Goal: Book appointment/travel/reservation

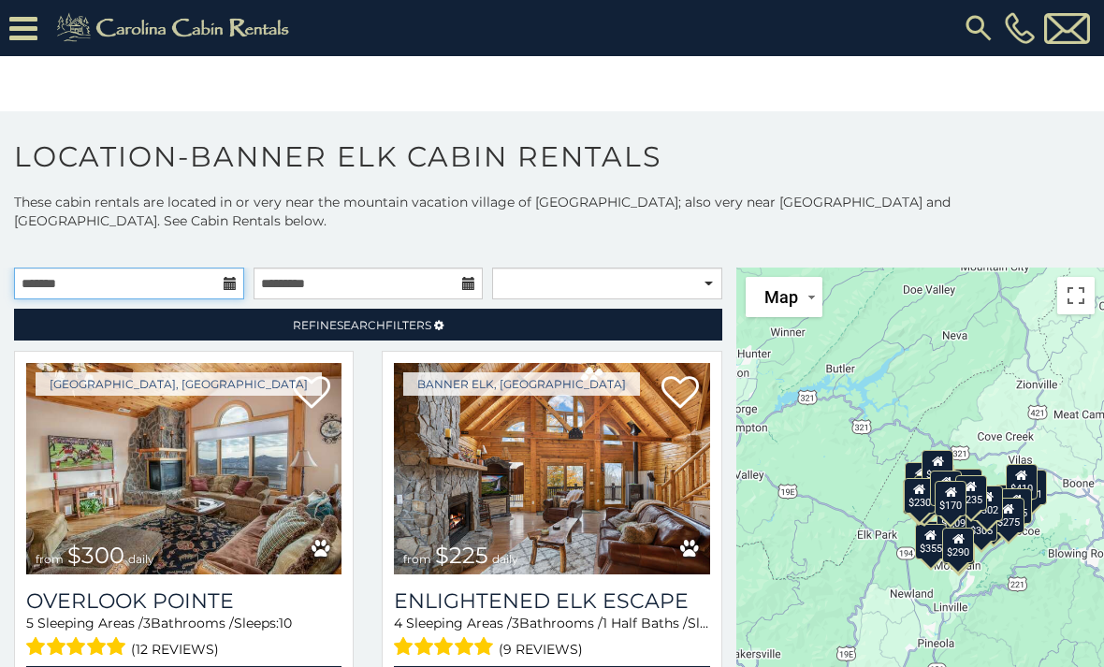
click at [221, 285] on input "text" at bounding box center [129, 283] width 230 height 32
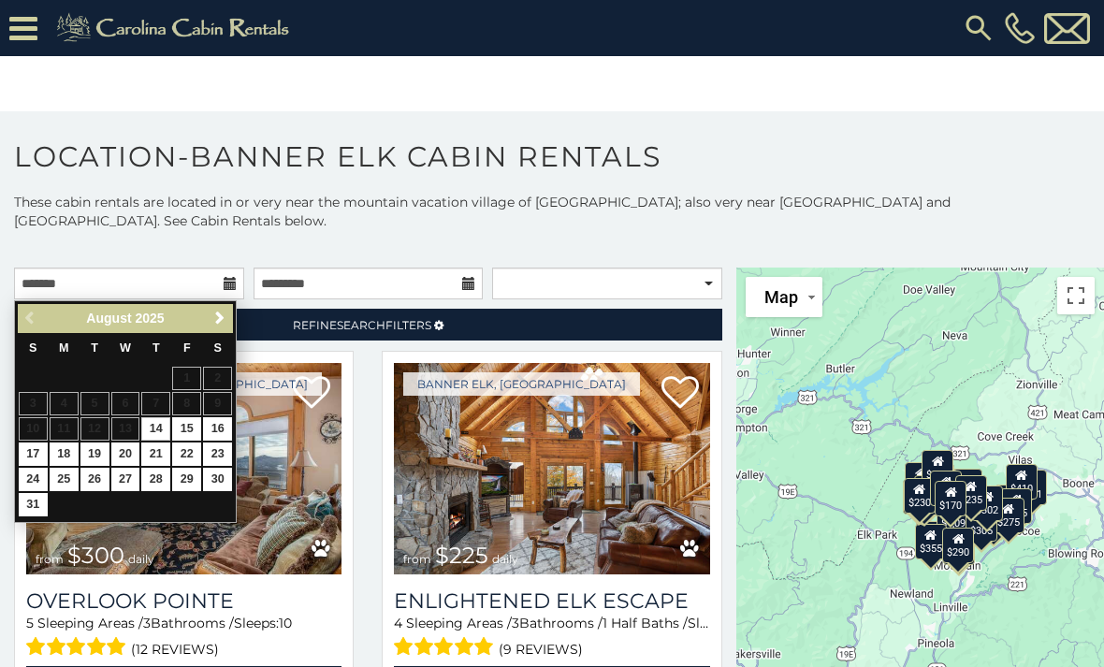
click at [229, 318] on link "Next" at bounding box center [219, 318] width 23 height 23
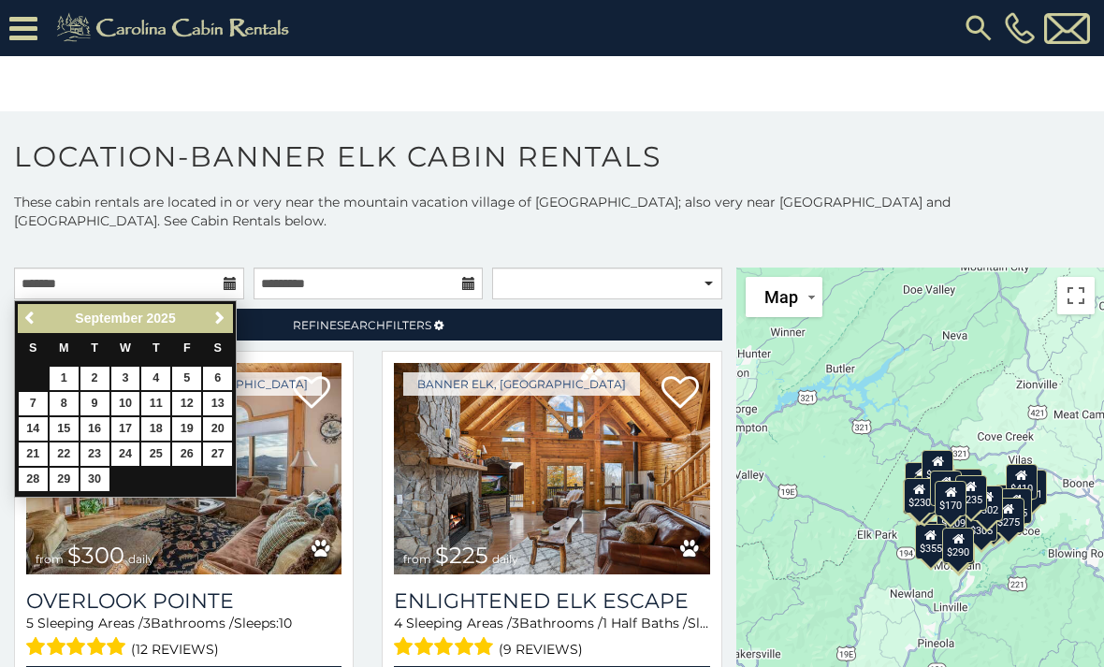
click at [219, 320] on span "Next" at bounding box center [219, 317] width 15 height 15
click at [221, 322] on span "Next" at bounding box center [219, 317] width 15 height 15
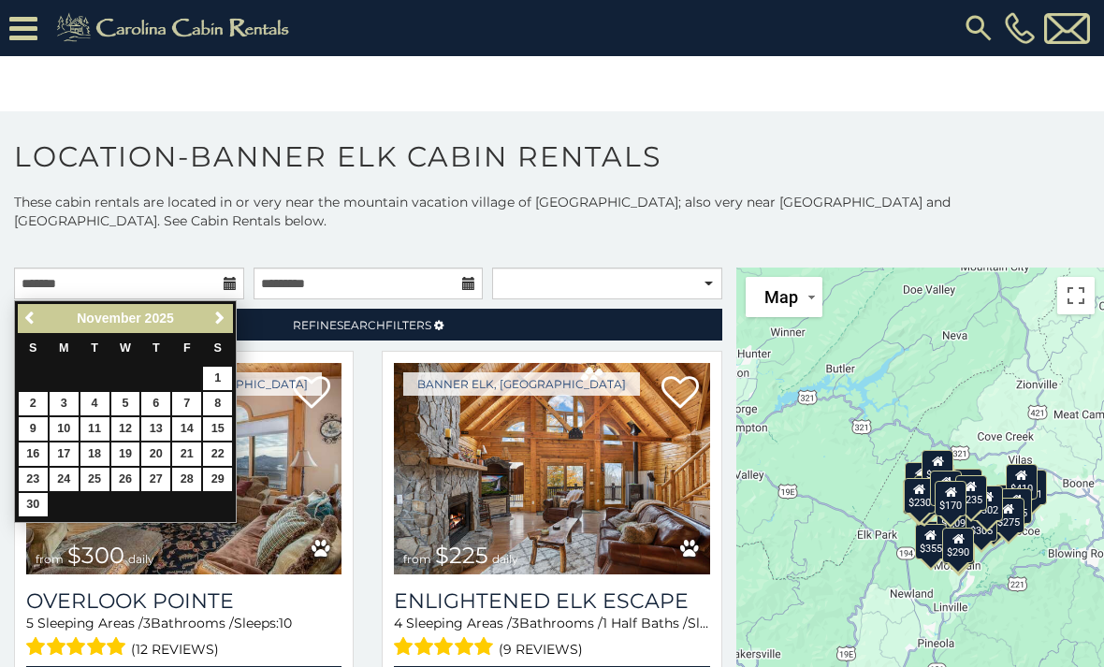
click at [191, 396] on link "7" at bounding box center [186, 403] width 29 height 23
type input "**********"
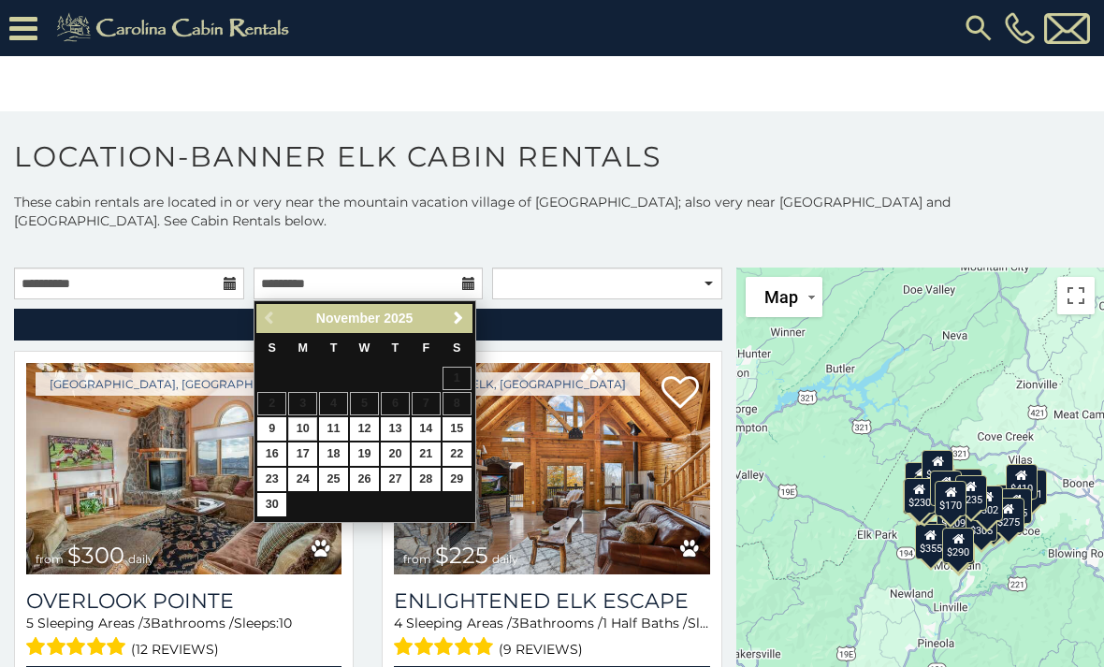
click at [306, 426] on link "10" at bounding box center [302, 428] width 29 height 23
type input "**********"
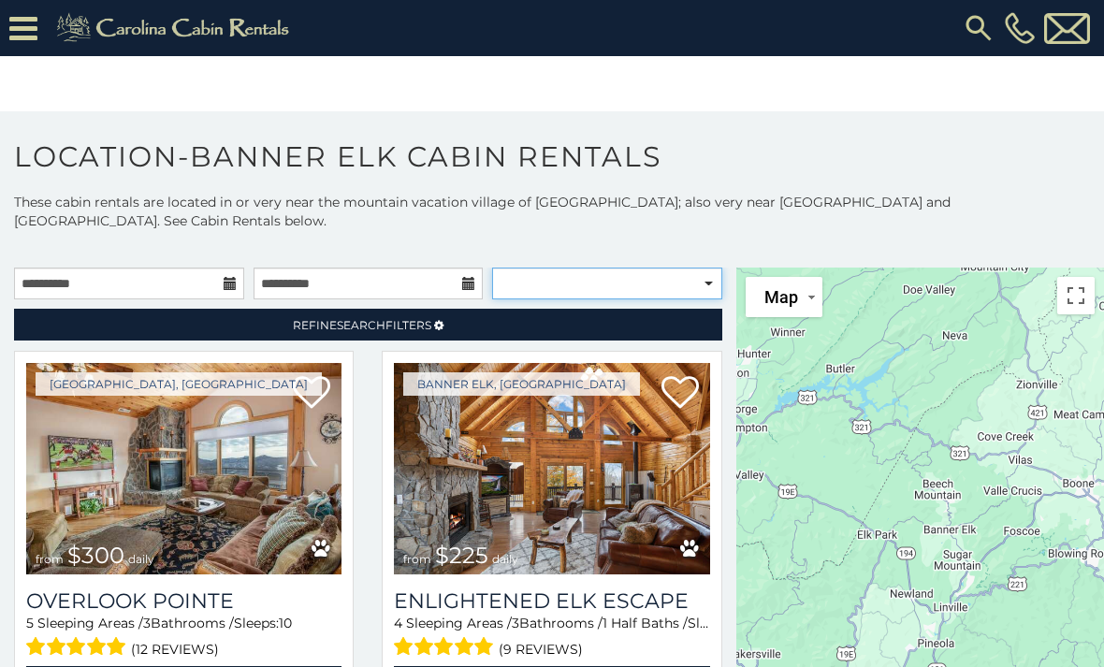
click at [669, 288] on select "**********" at bounding box center [607, 283] width 230 height 32
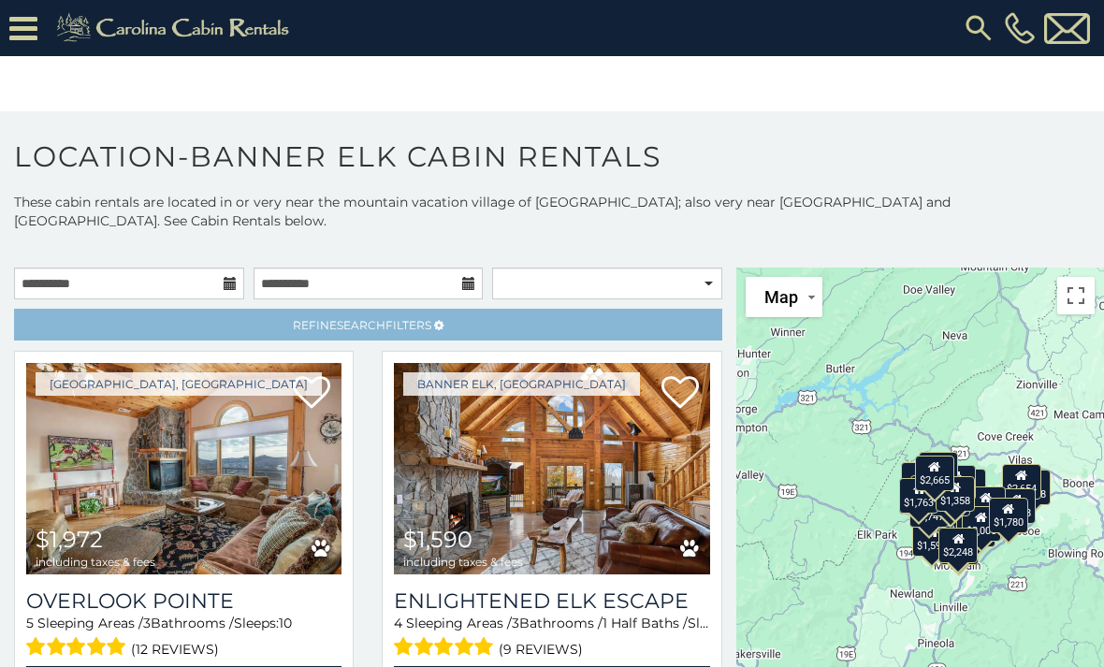
click at [638, 335] on link "Refine Search Filters" at bounding box center [368, 325] width 708 height 32
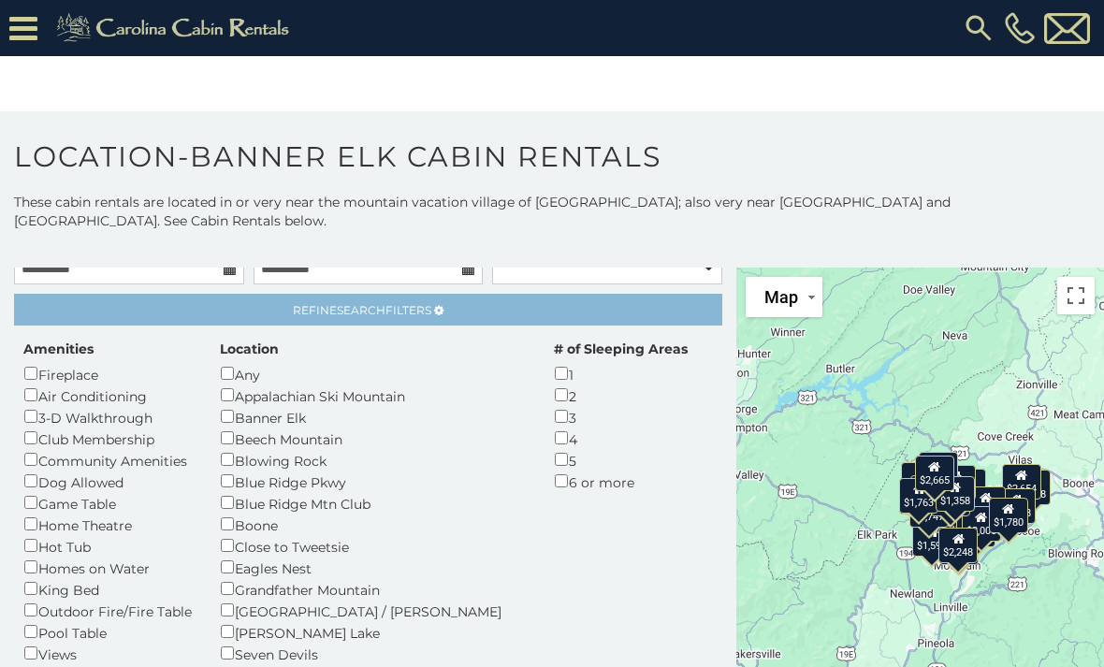
scroll to position [10, 0]
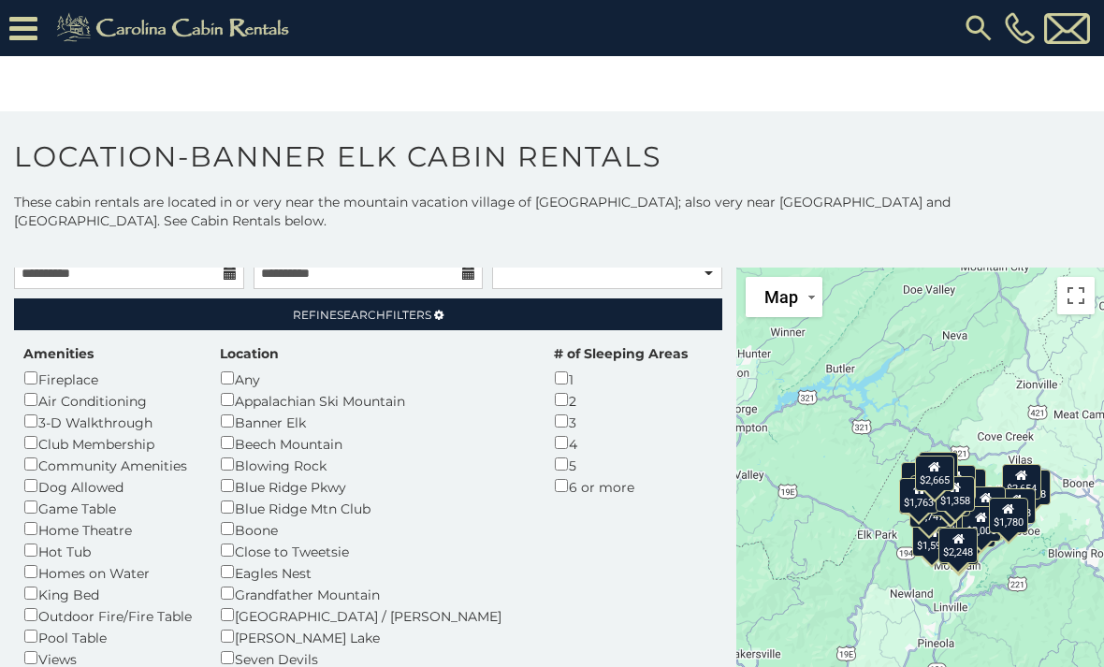
click at [258, 382] on div "Any" at bounding box center [373, 379] width 306 height 22
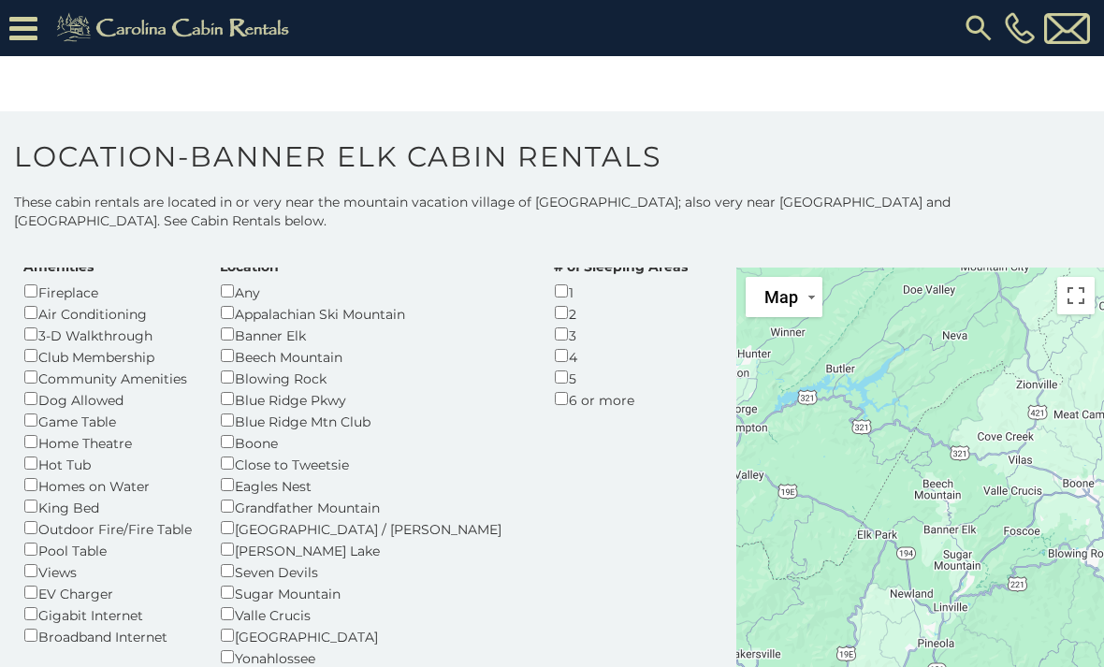
scroll to position [99, 0]
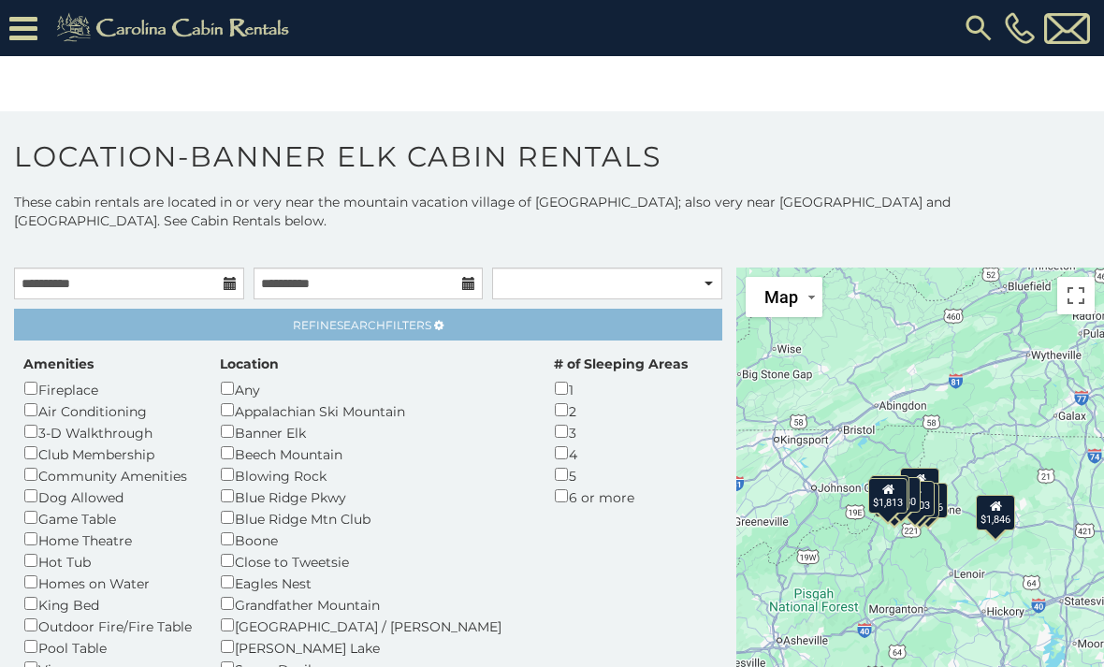
click at [649, 332] on link "Refine Search Filters" at bounding box center [368, 325] width 708 height 32
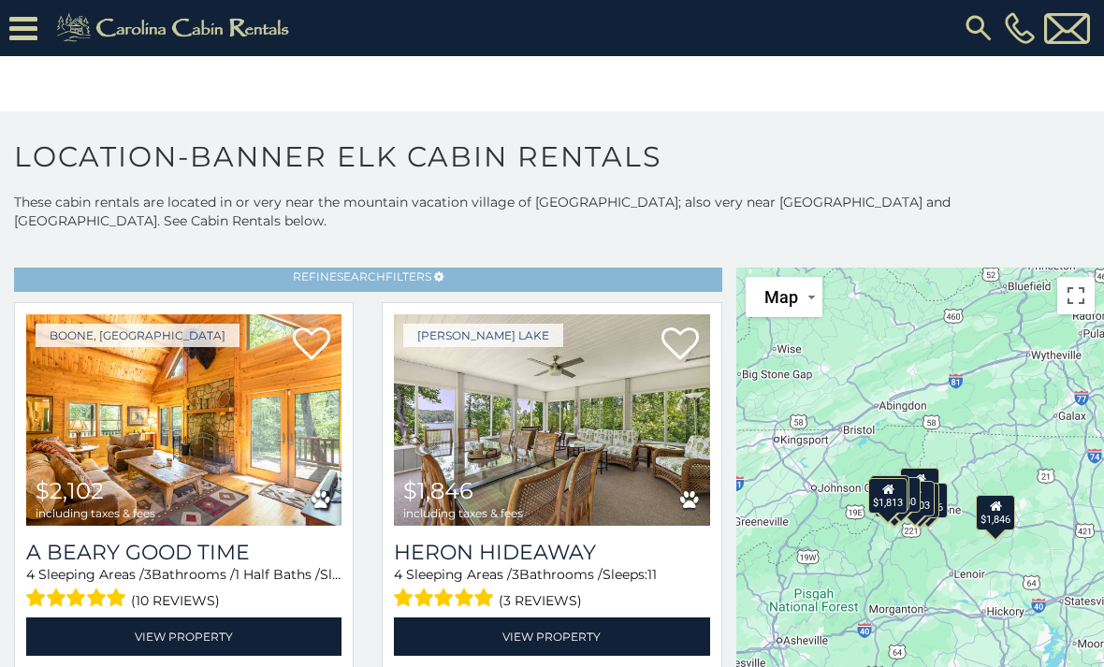
scroll to position [92, 0]
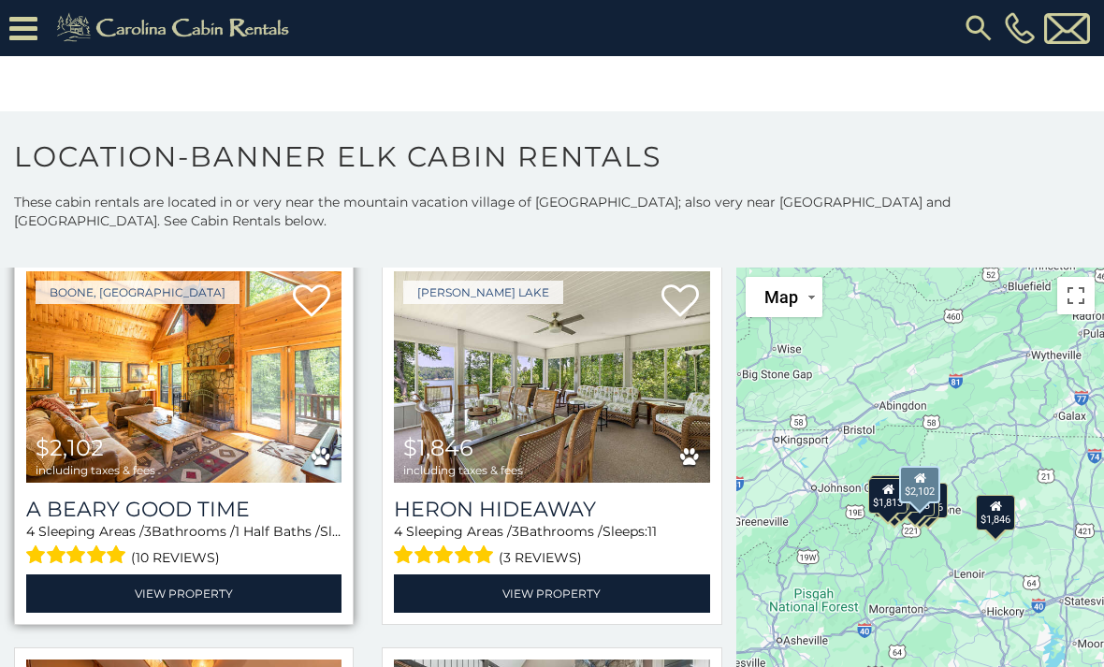
click at [219, 414] on img at bounding box center [183, 376] width 315 height 211
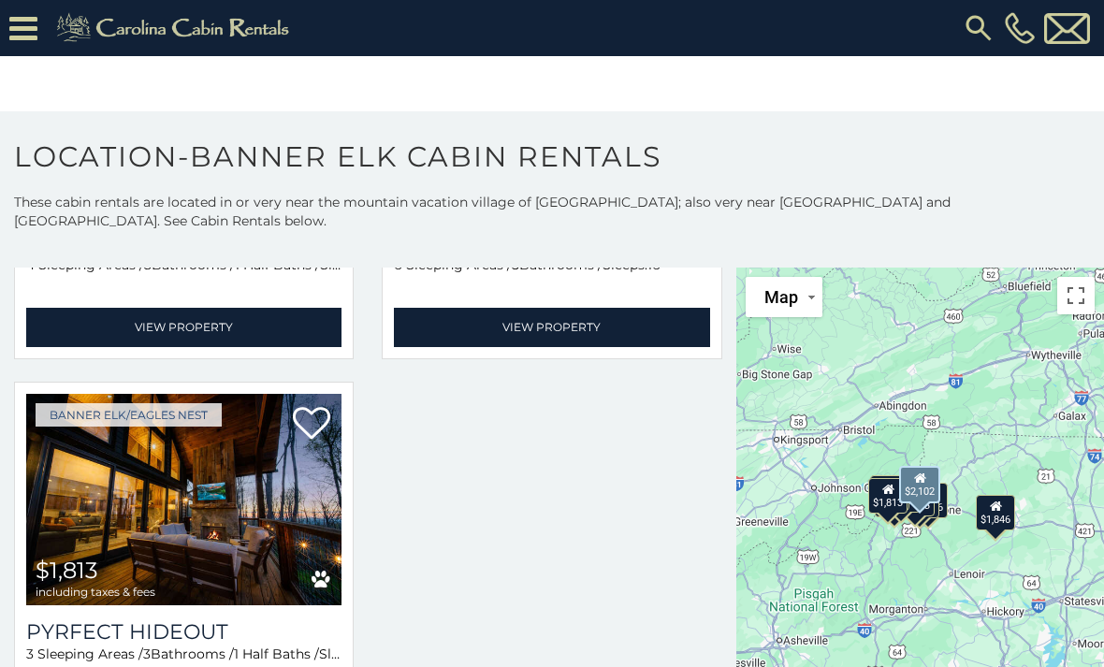
scroll to position [1526, 0]
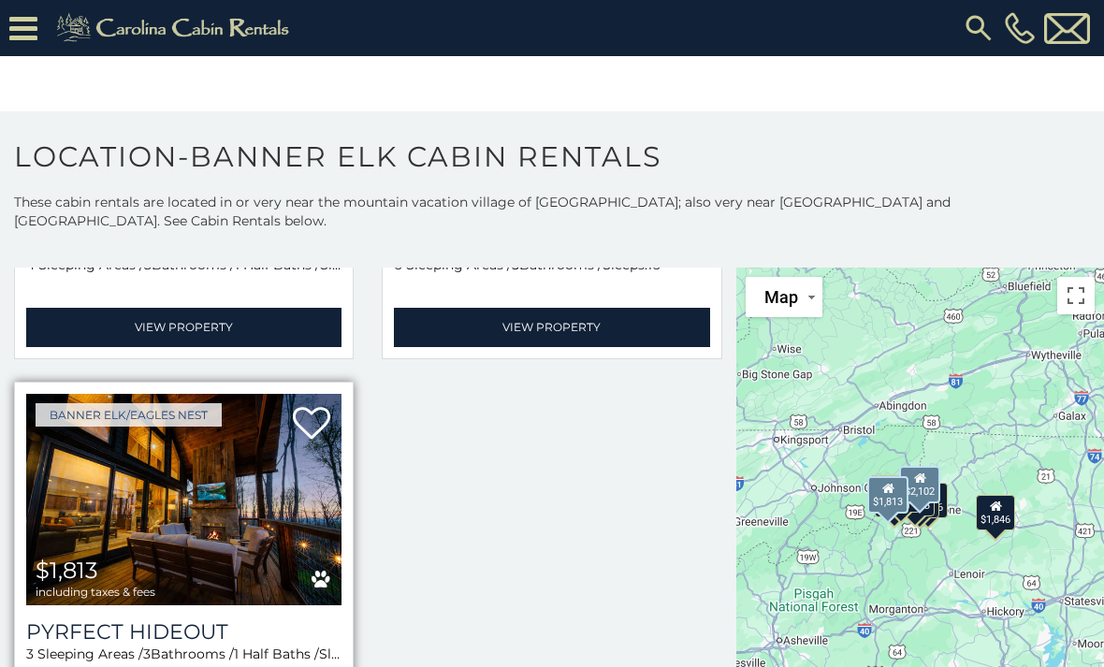
click at [226, 523] on img at bounding box center [183, 499] width 315 height 211
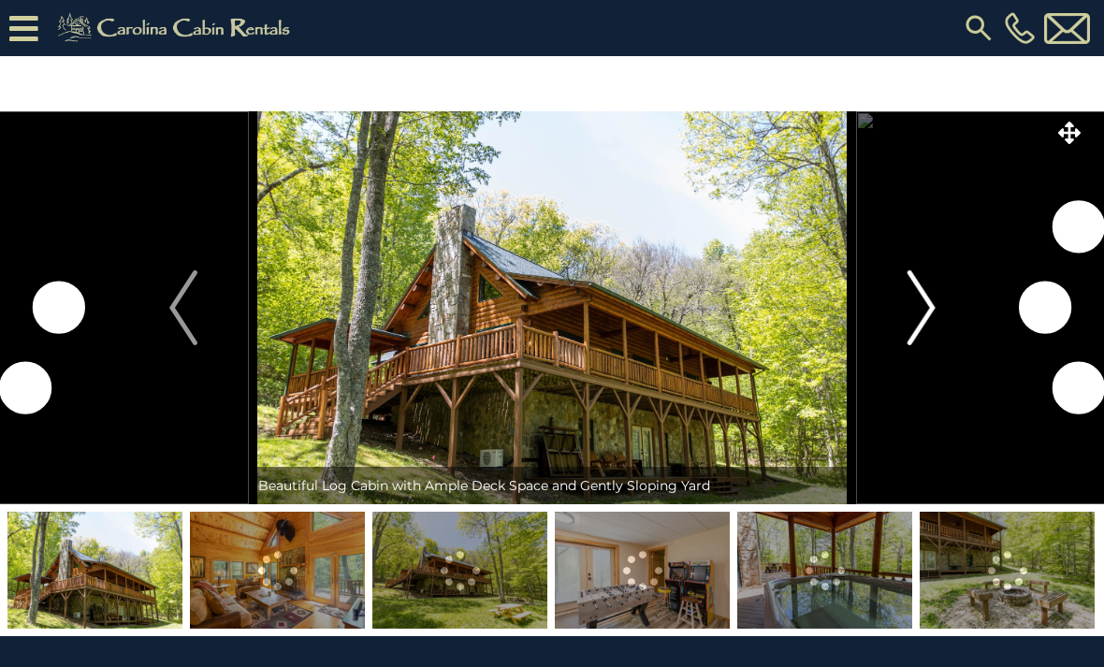
click at [919, 324] on img "Next" at bounding box center [920, 307] width 28 height 75
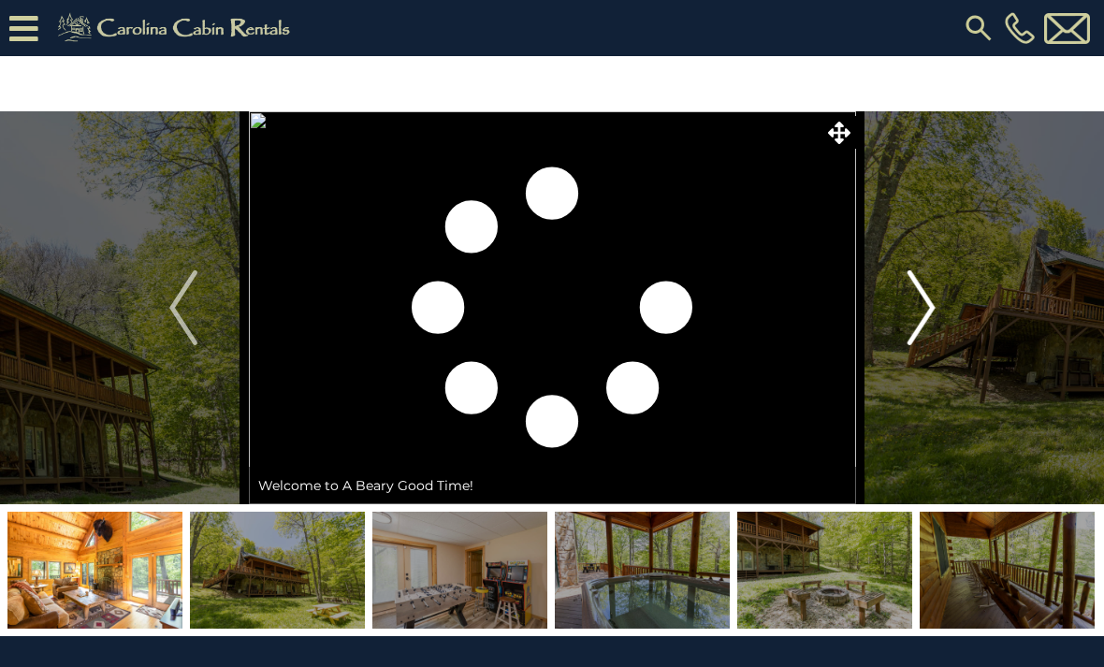
click at [908, 330] on img "Next" at bounding box center [920, 307] width 28 height 75
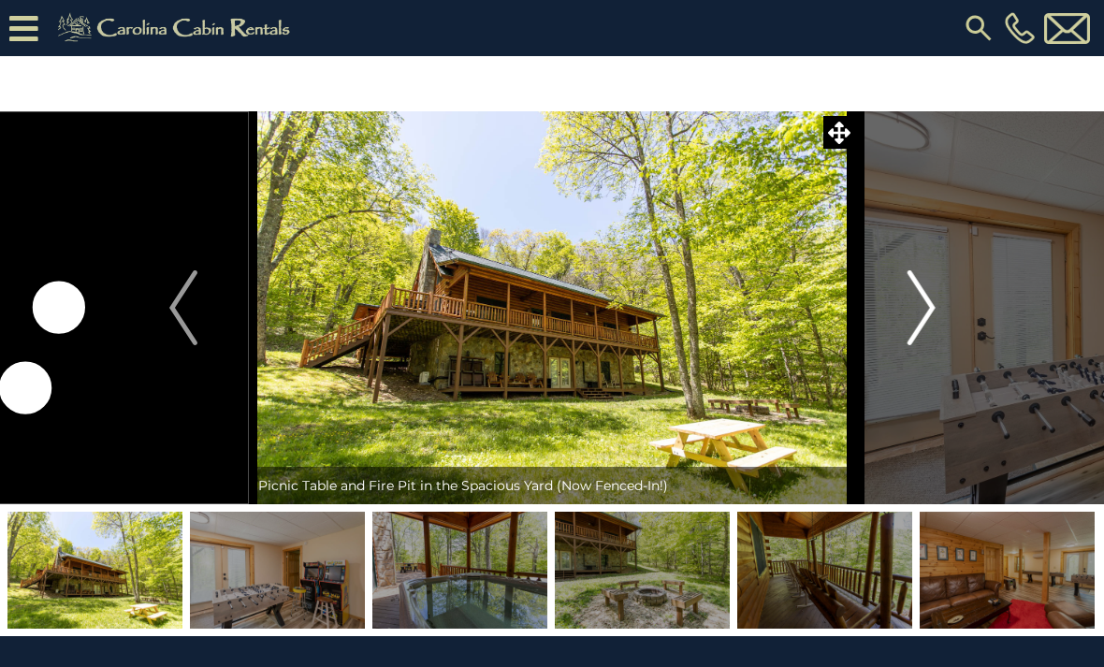
click at [904, 333] on button "Next" at bounding box center [921, 307] width 131 height 393
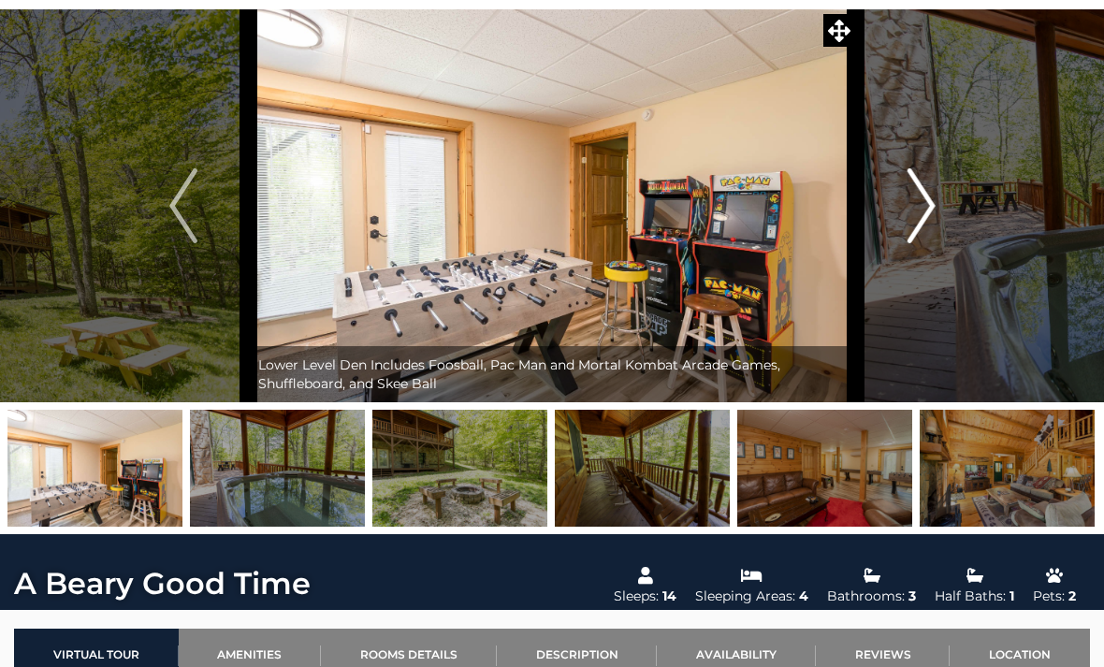
scroll to position [16, 0]
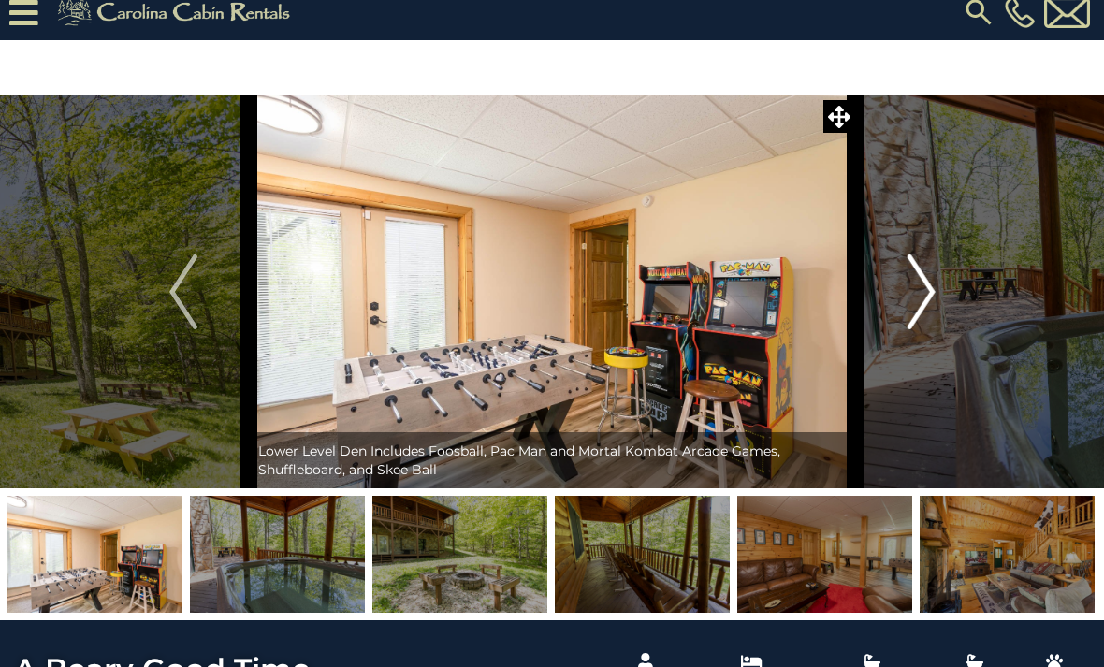
click at [925, 303] on img "Next" at bounding box center [920, 291] width 28 height 75
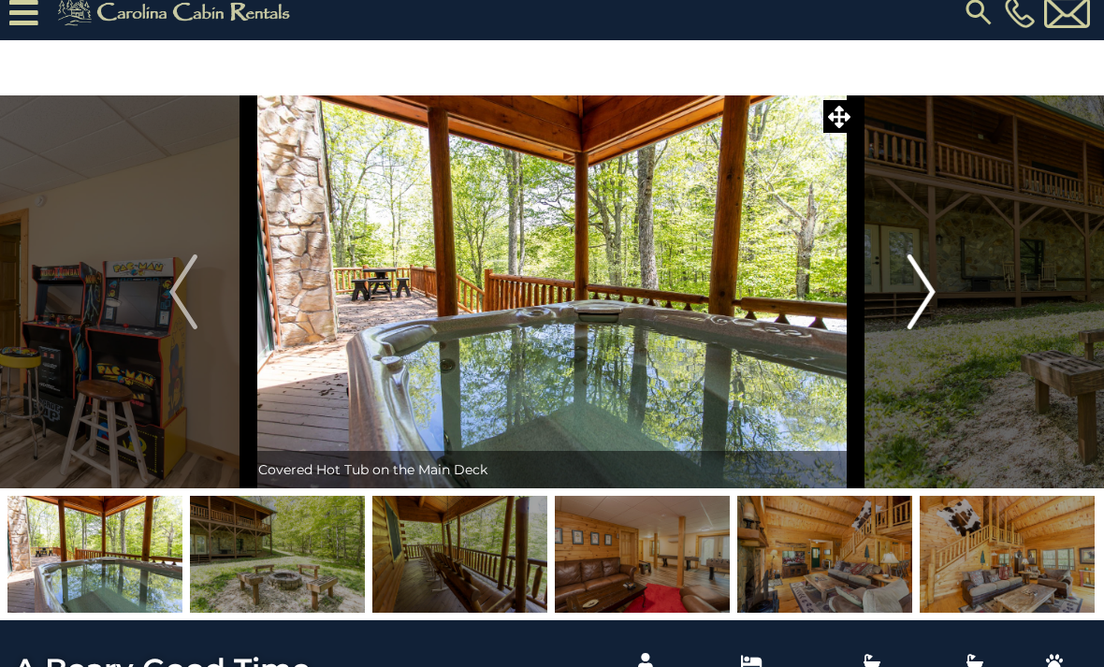
click at [919, 319] on img "Next" at bounding box center [920, 291] width 28 height 75
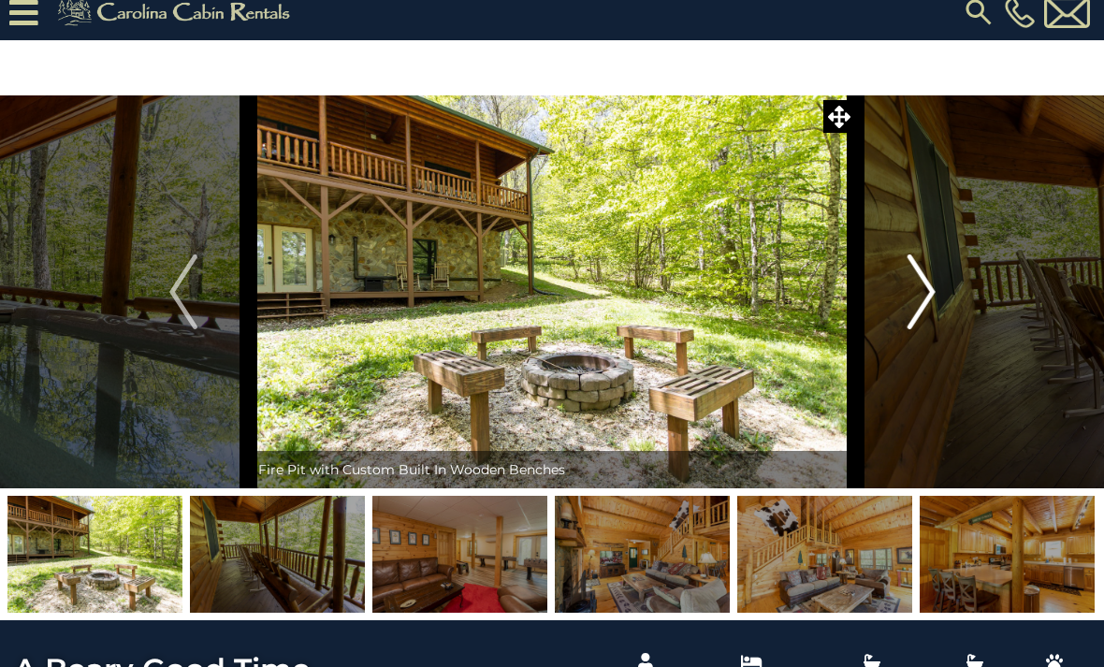
click at [920, 317] on img "Next" at bounding box center [920, 291] width 28 height 75
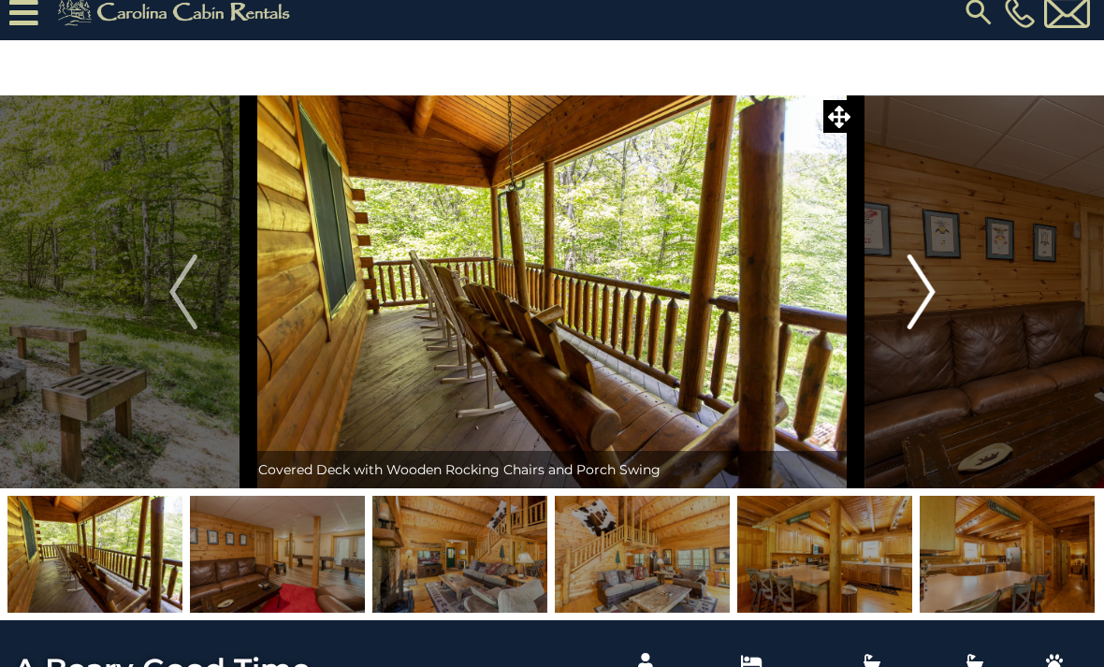
click at [913, 321] on img "Next" at bounding box center [920, 291] width 28 height 75
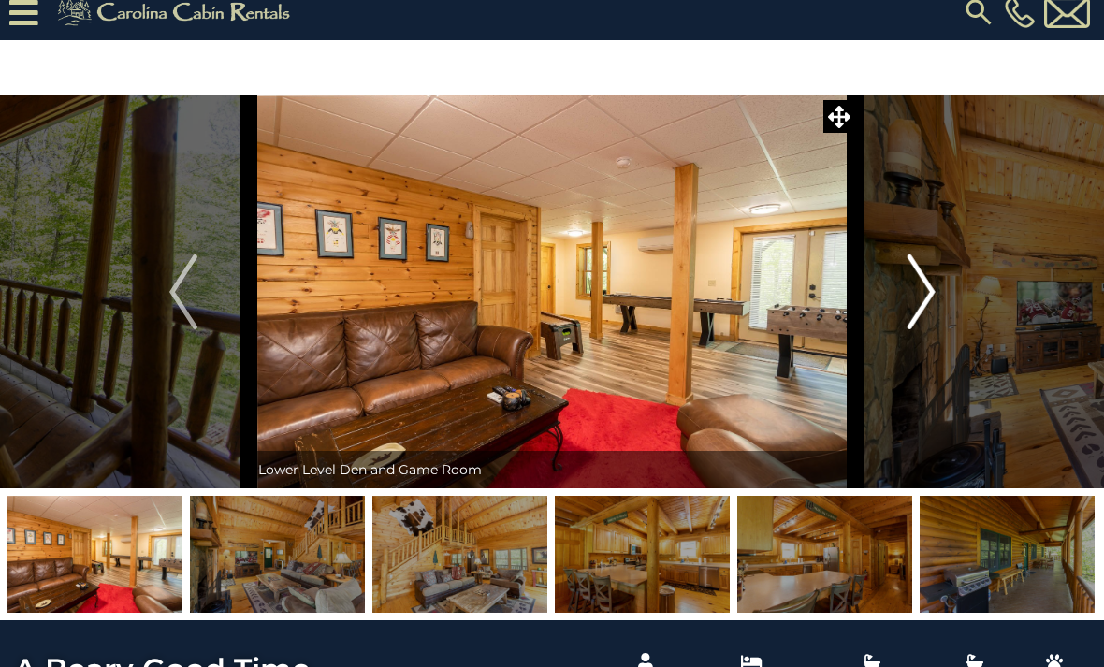
click at [914, 316] on img "Next" at bounding box center [920, 291] width 28 height 75
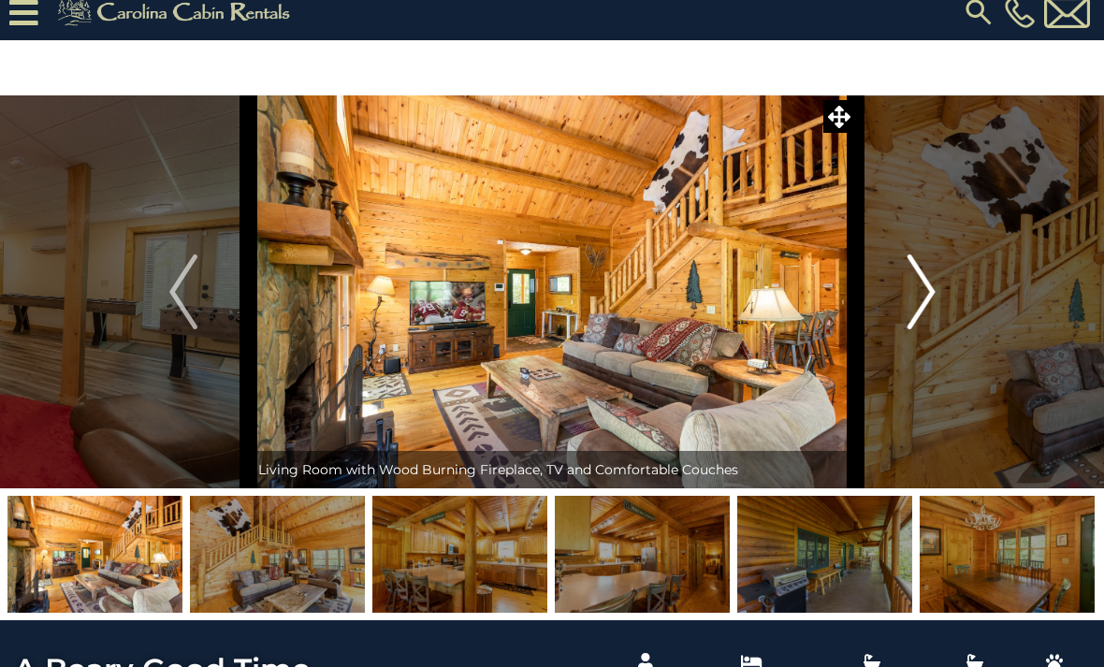
click at [916, 319] on img "Next" at bounding box center [920, 291] width 28 height 75
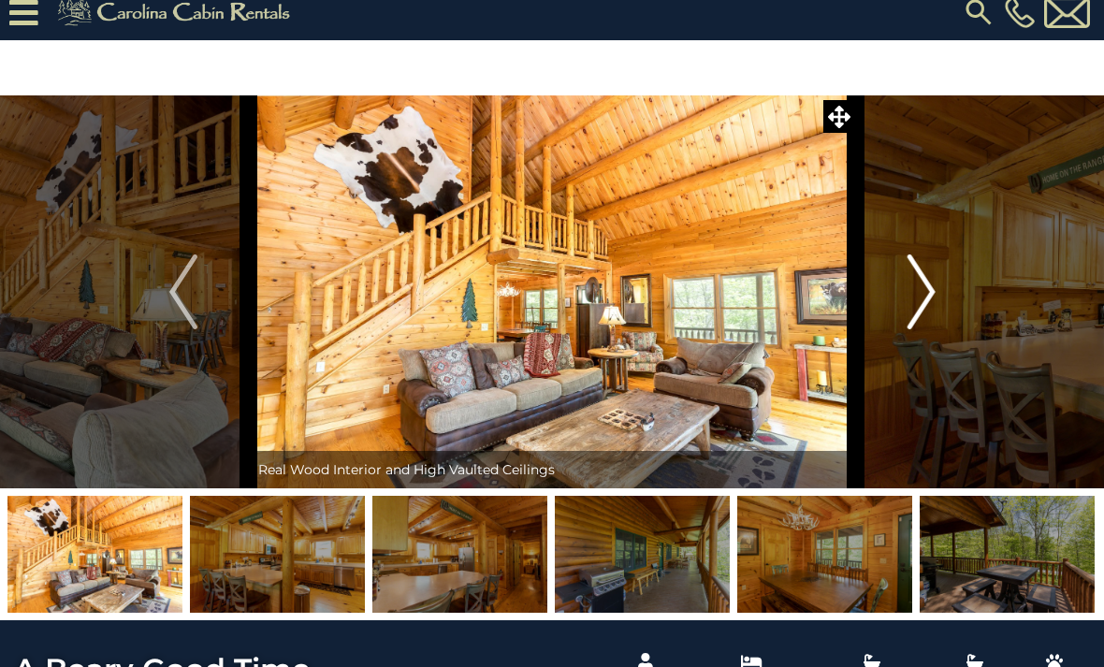
click at [913, 319] on img "Next" at bounding box center [920, 291] width 28 height 75
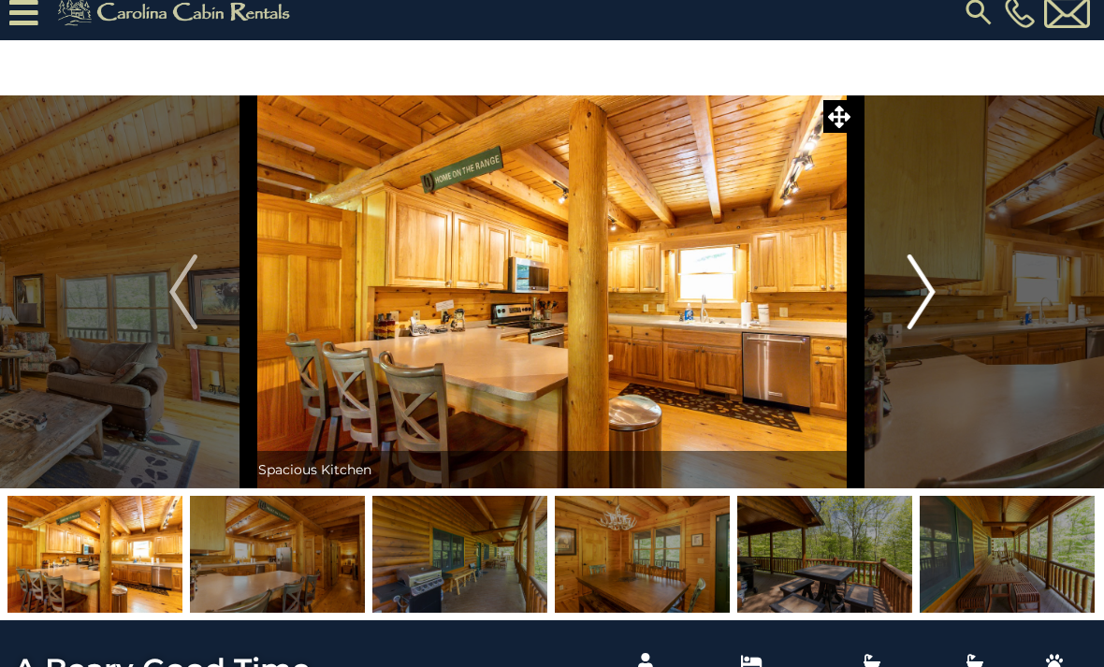
click at [910, 314] on img "Next" at bounding box center [920, 291] width 28 height 75
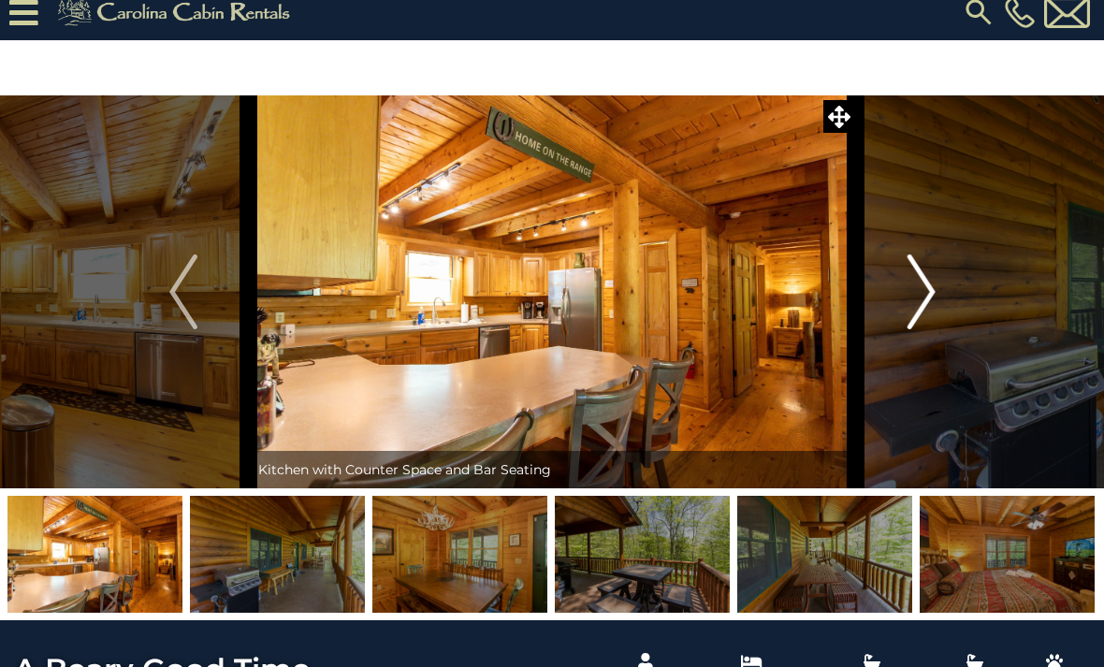
click at [913, 318] on img "Next" at bounding box center [920, 291] width 28 height 75
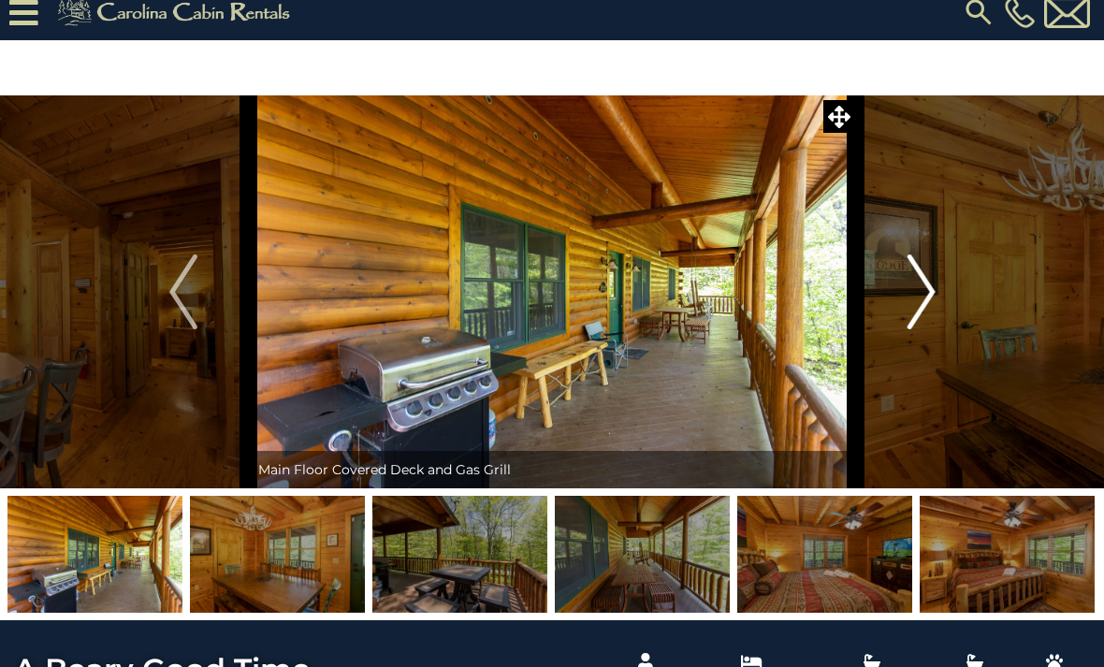
click at [919, 316] on img "Next" at bounding box center [920, 291] width 28 height 75
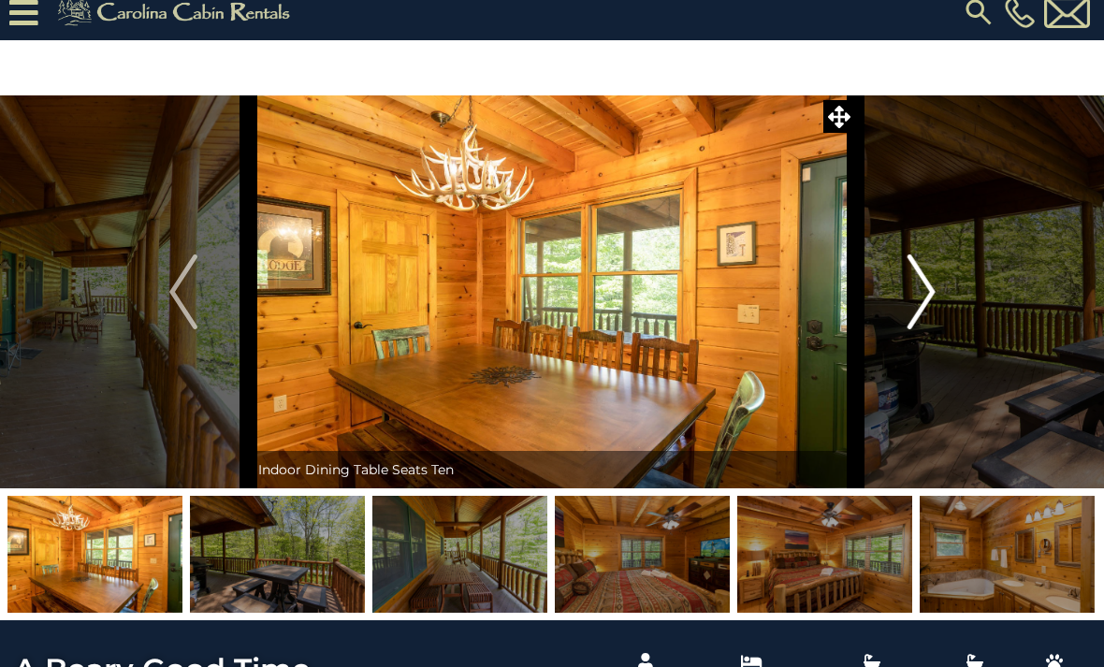
click at [917, 311] on img "Next" at bounding box center [920, 291] width 28 height 75
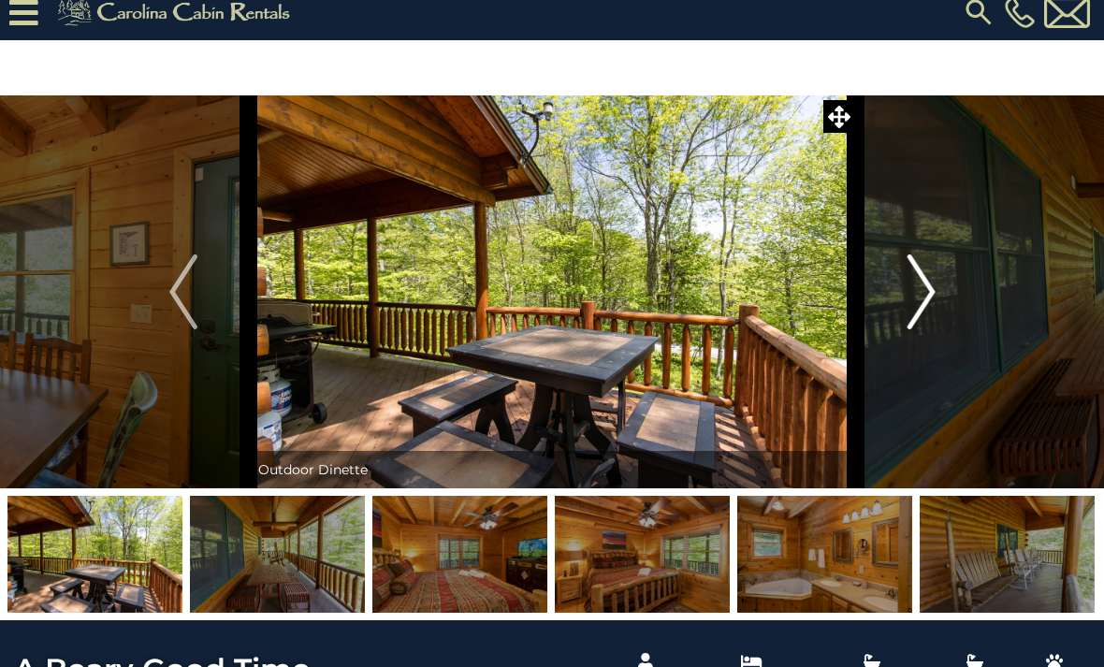
click at [916, 311] on img "Next" at bounding box center [920, 291] width 28 height 75
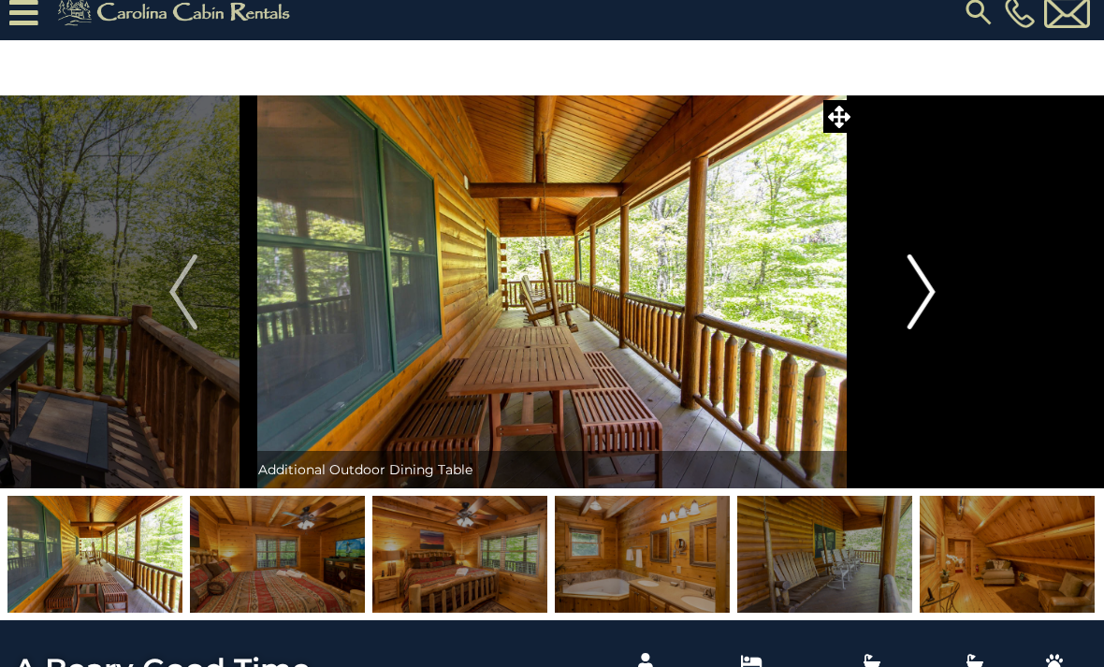
click at [915, 311] on img "Next" at bounding box center [920, 291] width 28 height 75
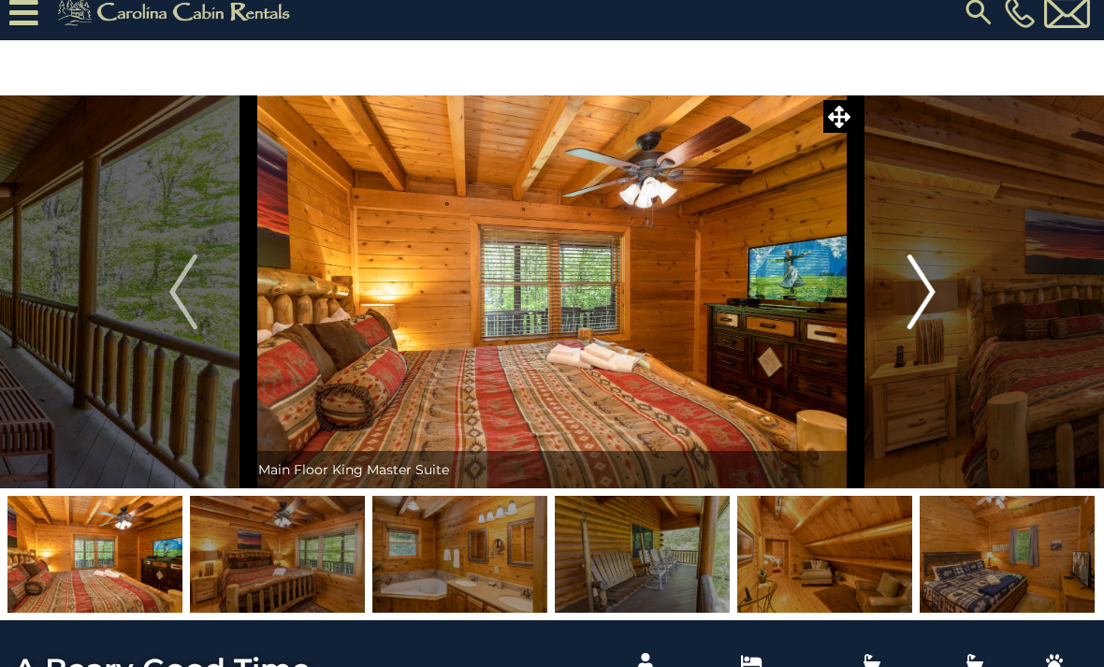
click at [915, 314] on img "Next" at bounding box center [920, 291] width 28 height 75
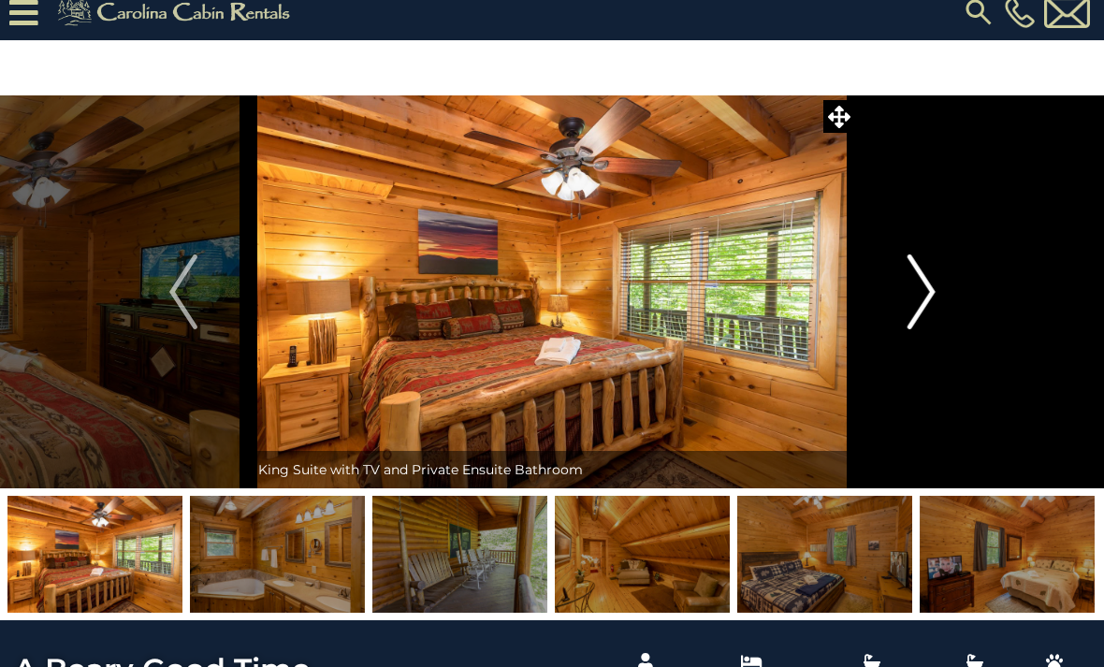
click at [916, 312] on img "Next" at bounding box center [920, 291] width 28 height 75
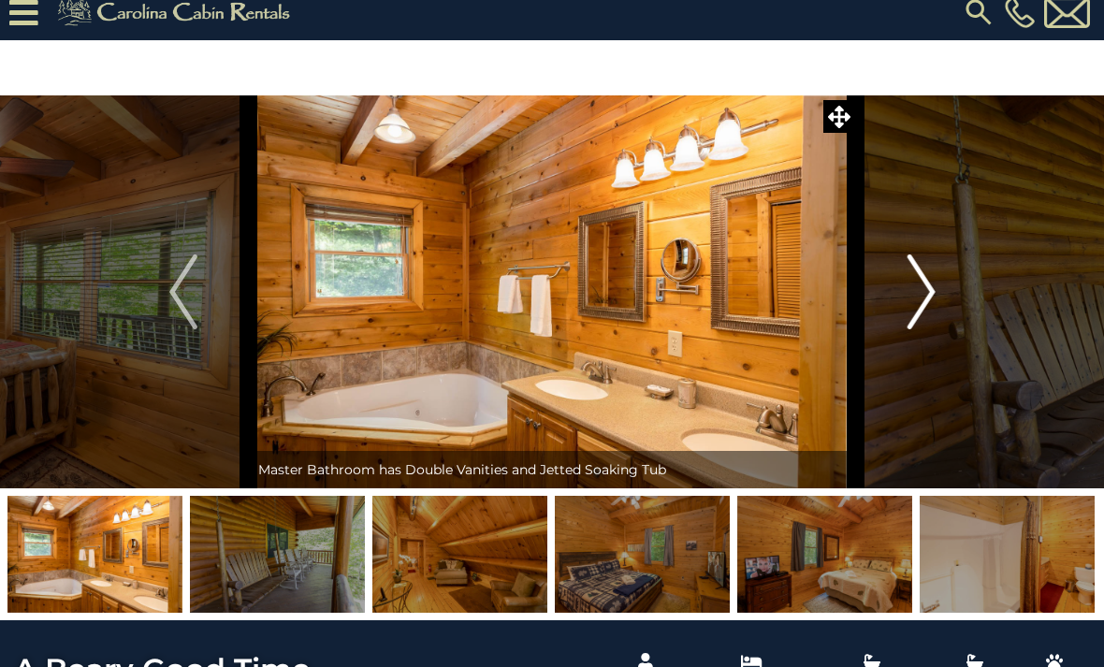
click at [916, 315] on img "Next" at bounding box center [920, 291] width 28 height 75
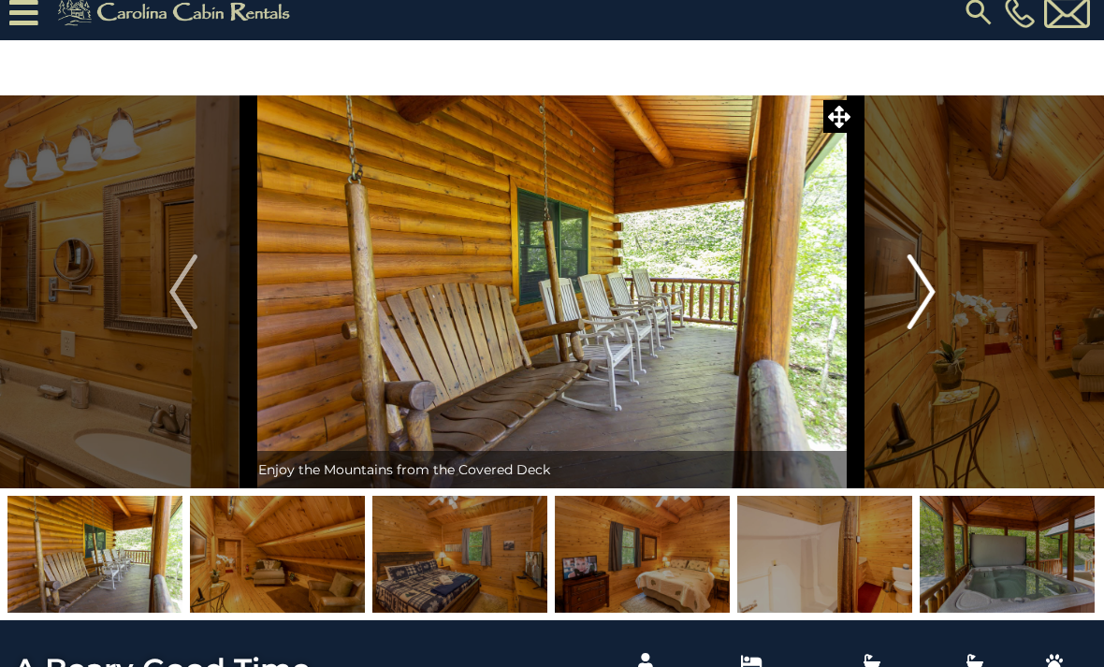
click at [912, 319] on img "Next" at bounding box center [920, 291] width 28 height 75
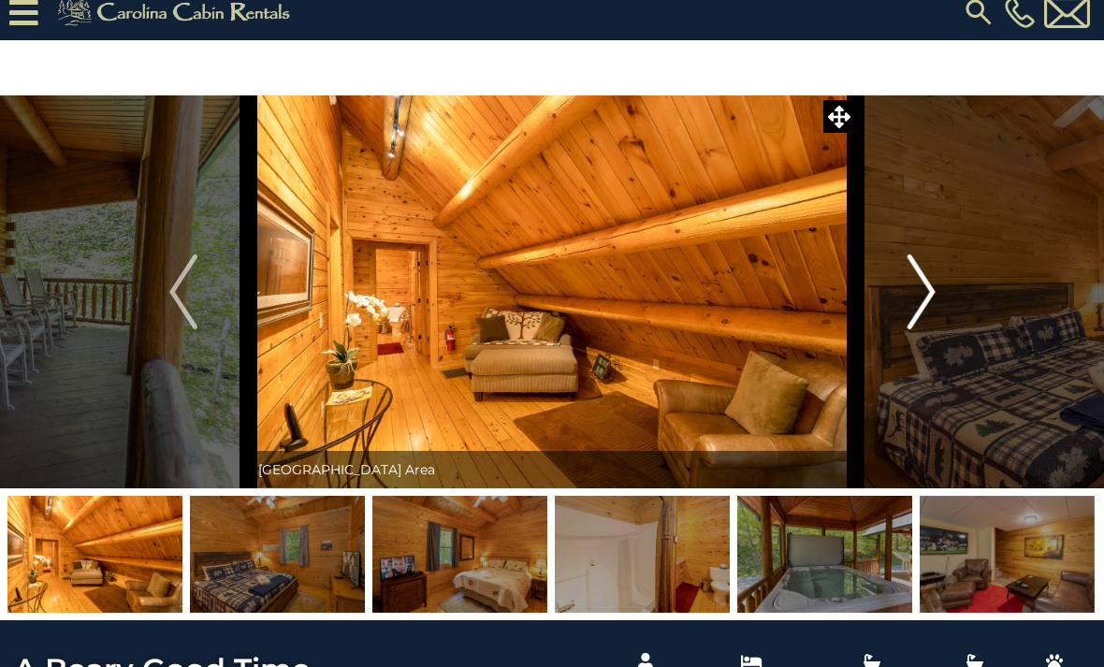
click at [913, 319] on img "Next" at bounding box center [920, 291] width 28 height 75
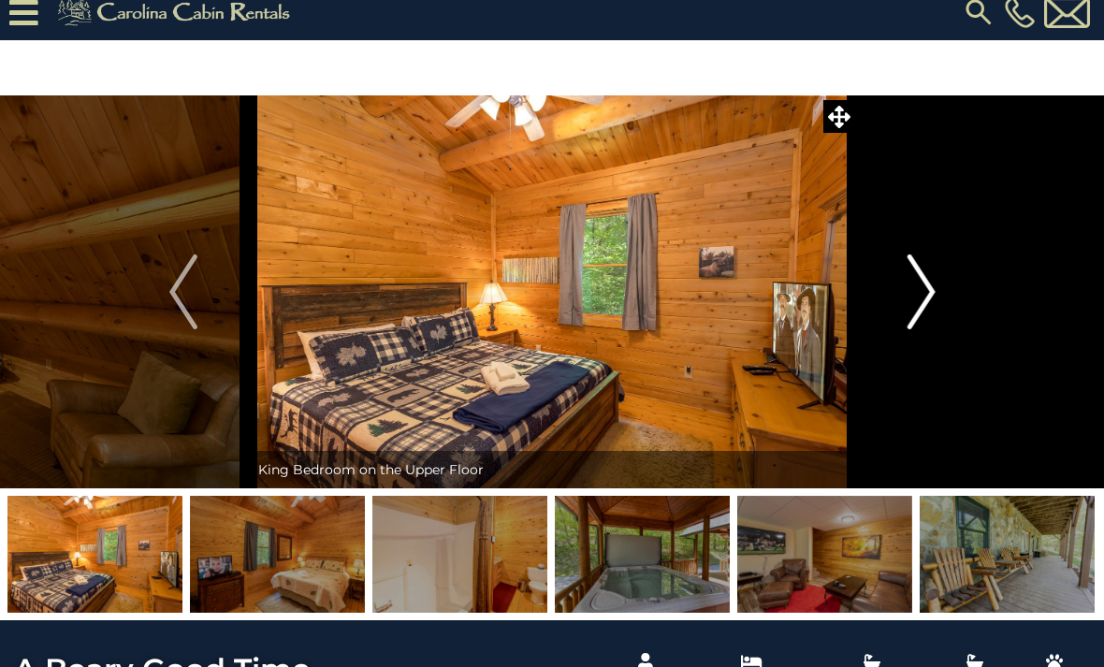
click at [912, 322] on img "Next" at bounding box center [920, 291] width 28 height 75
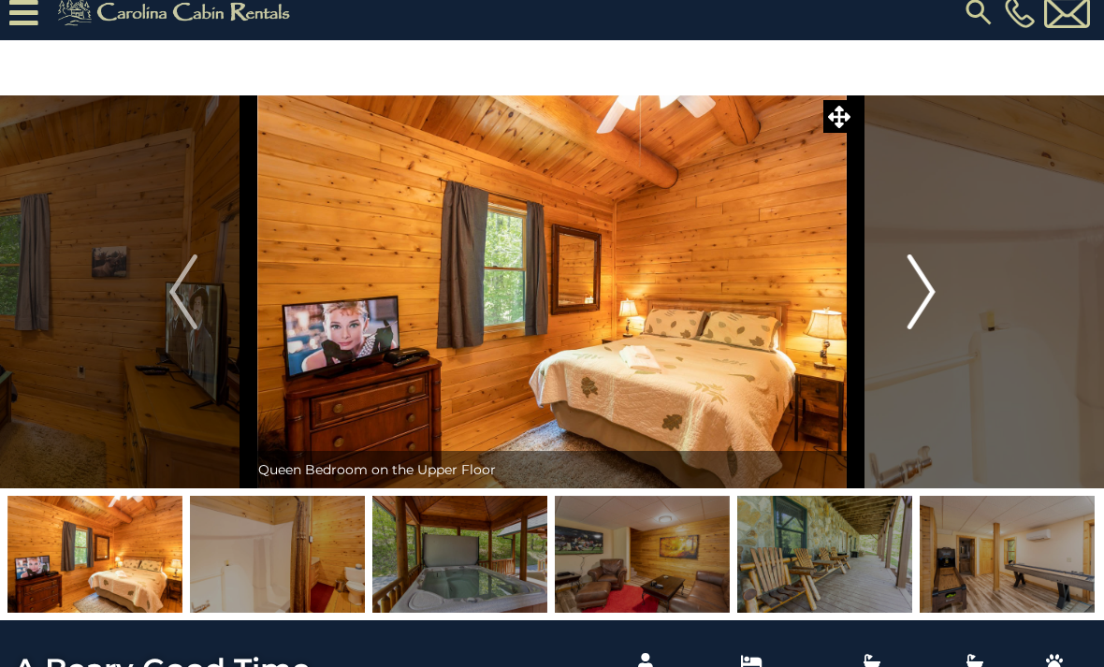
click at [911, 315] on img "Next" at bounding box center [920, 291] width 28 height 75
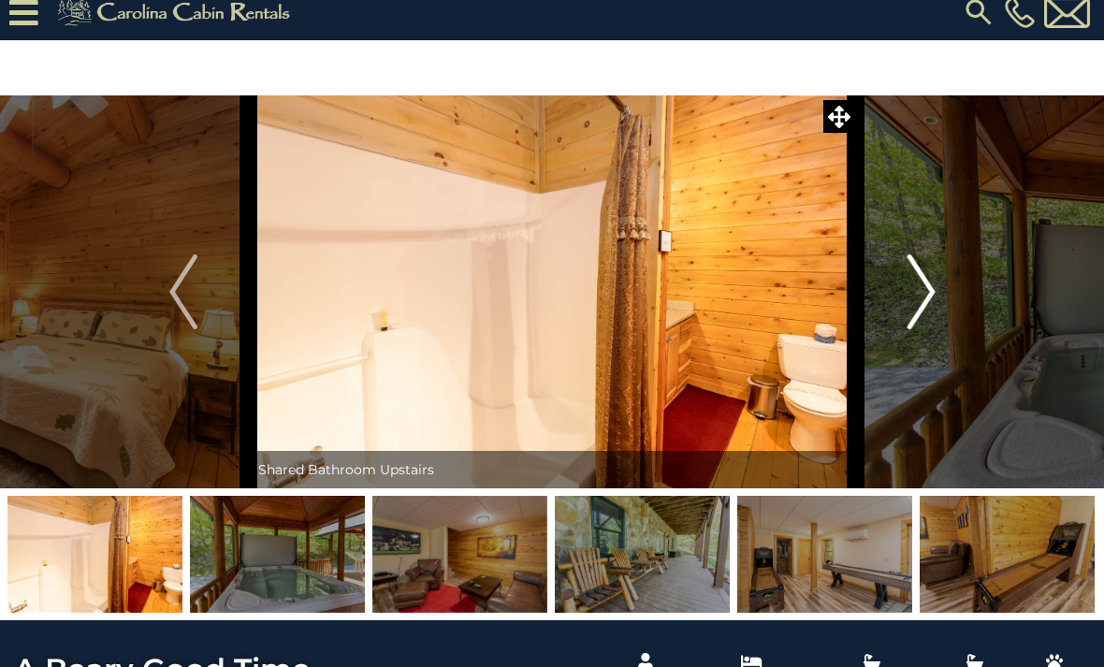
click at [910, 326] on img "Next" at bounding box center [920, 291] width 28 height 75
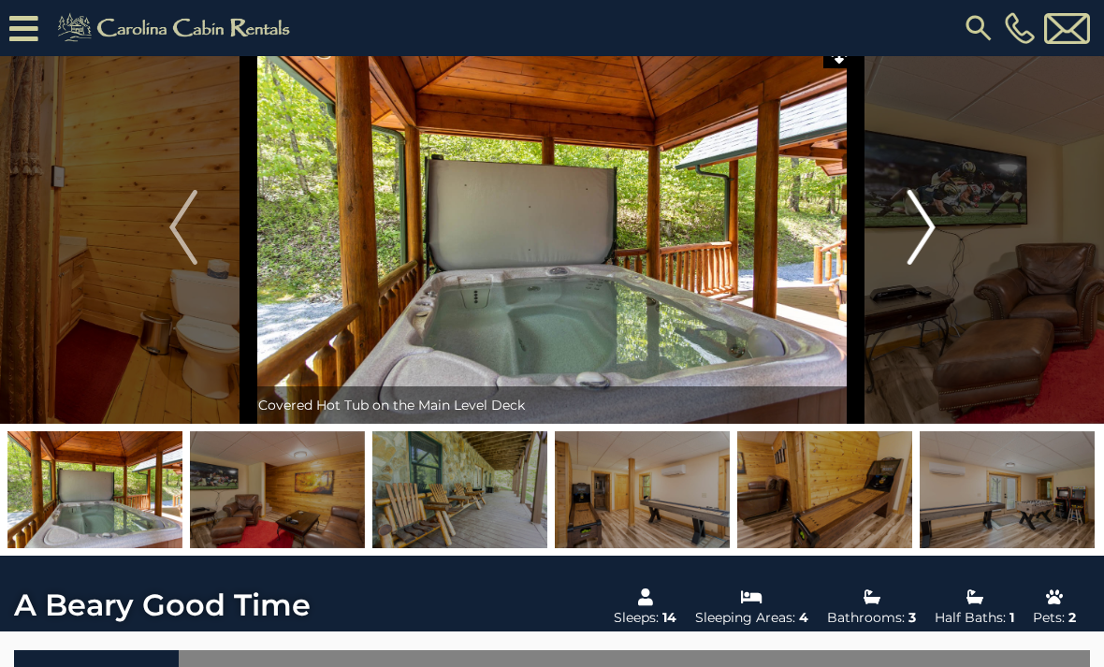
scroll to position [0, 0]
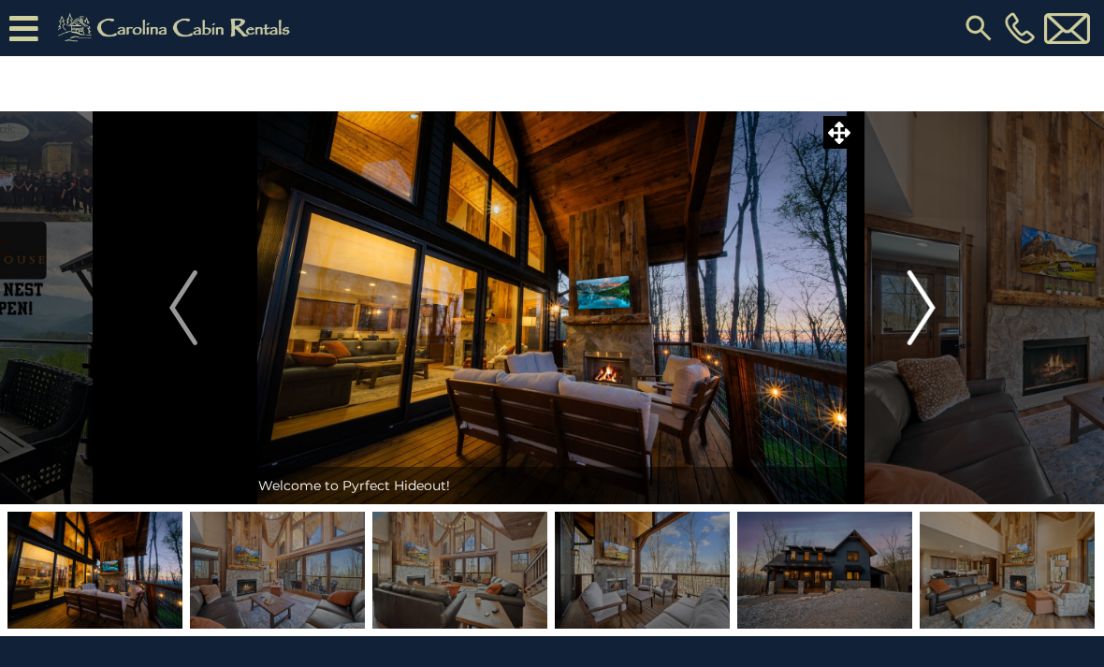
click at [914, 301] on img "Next" at bounding box center [920, 307] width 28 height 75
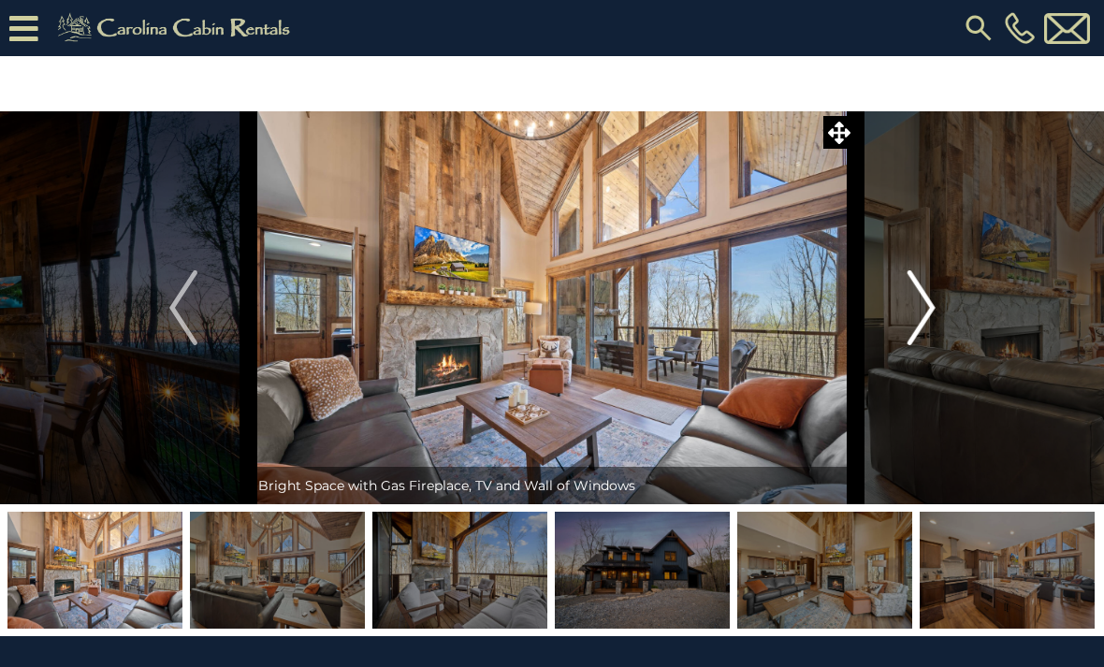
click at [911, 302] on img "Next" at bounding box center [920, 307] width 28 height 75
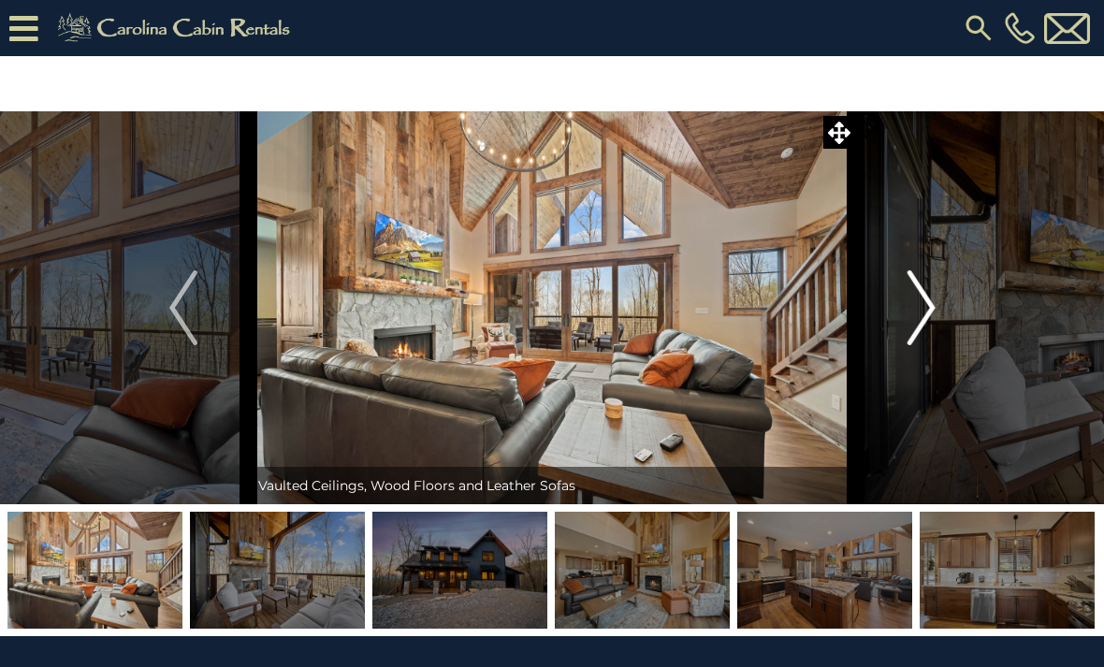
click at [905, 309] on button "Next" at bounding box center [921, 307] width 131 height 393
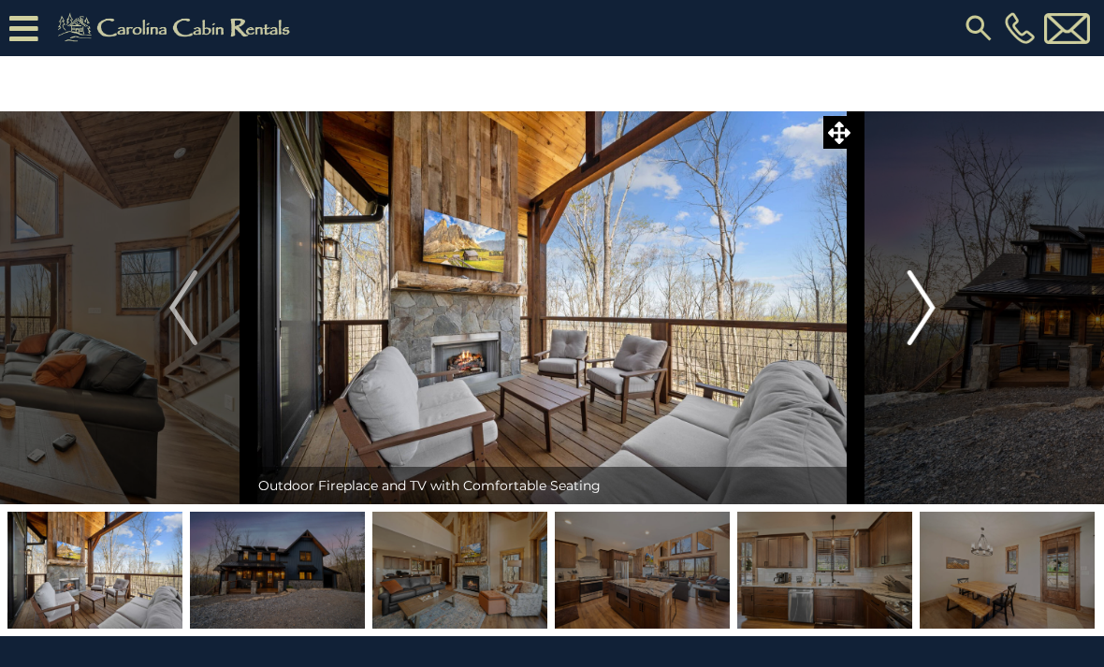
click at [900, 319] on button "Next" at bounding box center [921, 307] width 131 height 393
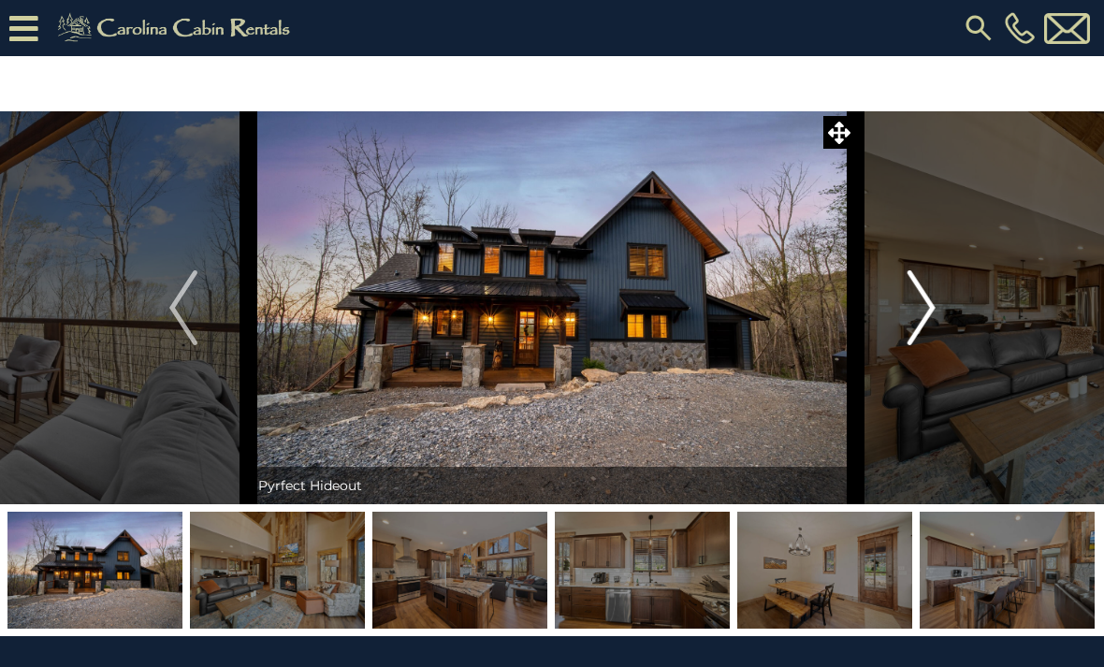
click at [904, 318] on button "Next" at bounding box center [921, 307] width 131 height 393
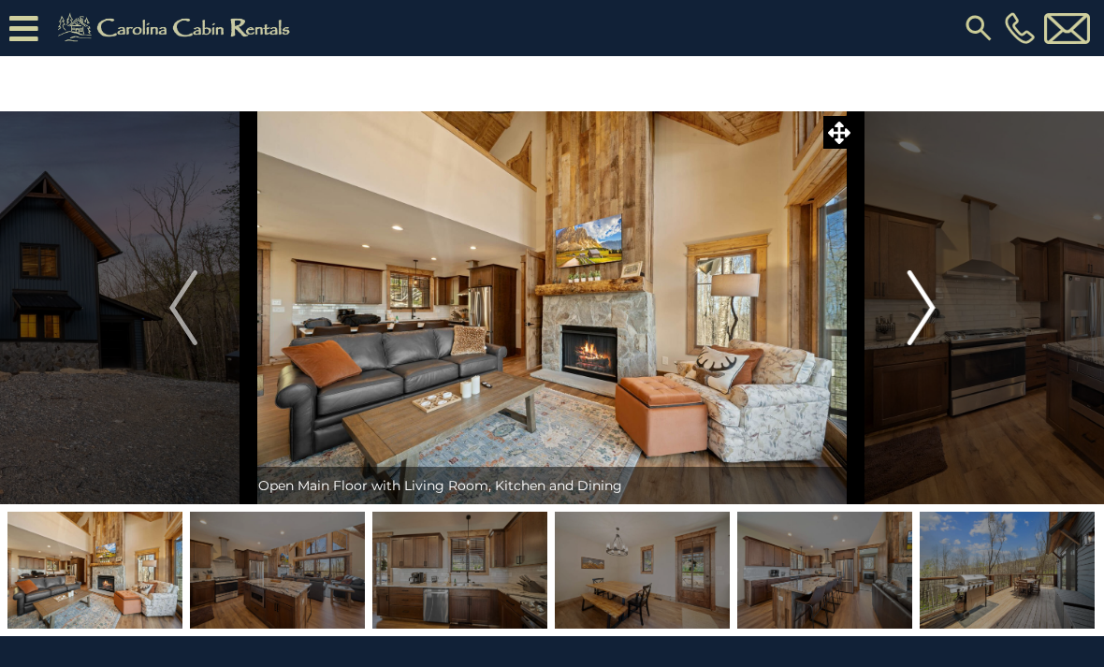
click at [907, 316] on img "Next" at bounding box center [920, 307] width 28 height 75
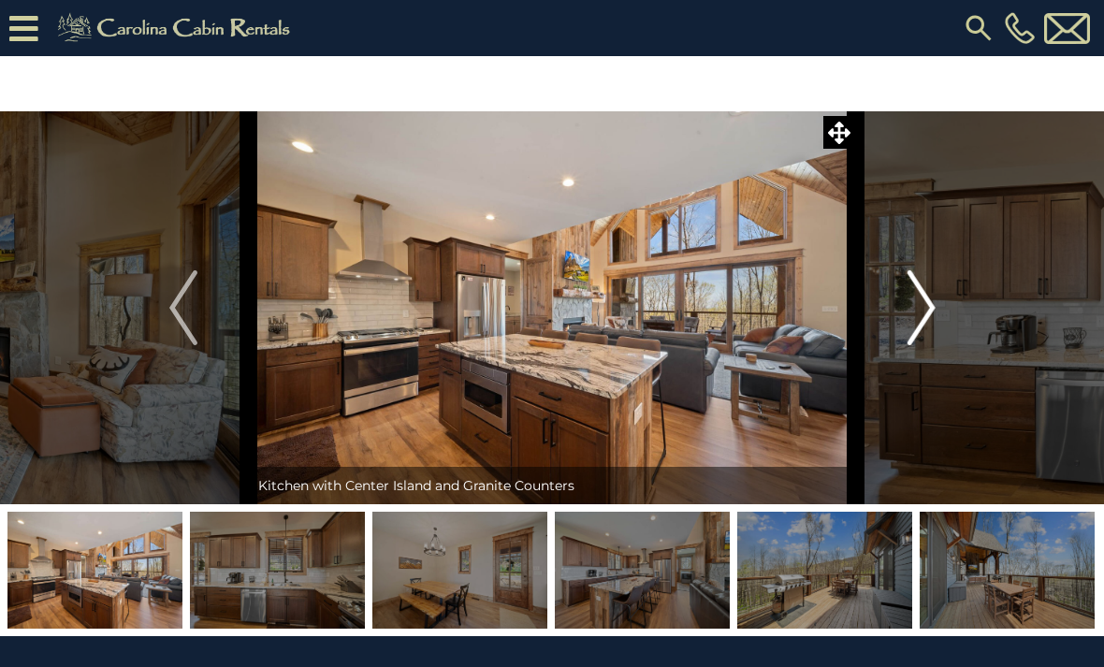
click at [904, 318] on button "Next" at bounding box center [921, 307] width 131 height 393
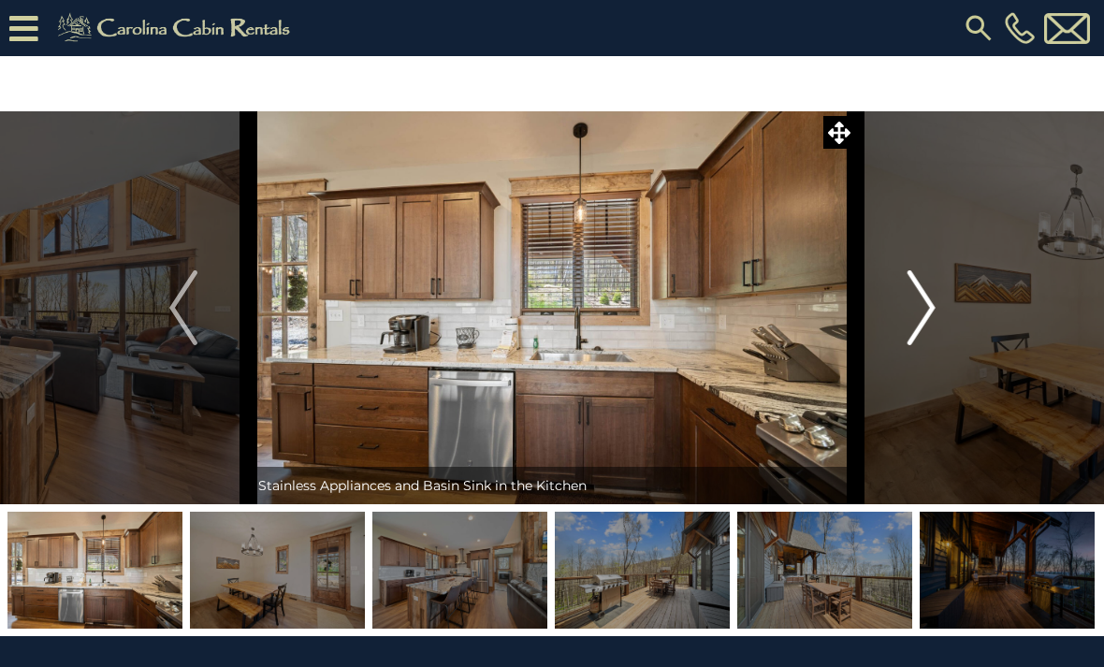
click at [899, 321] on button "Next" at bounding box center [921, 307] width 131 height 393
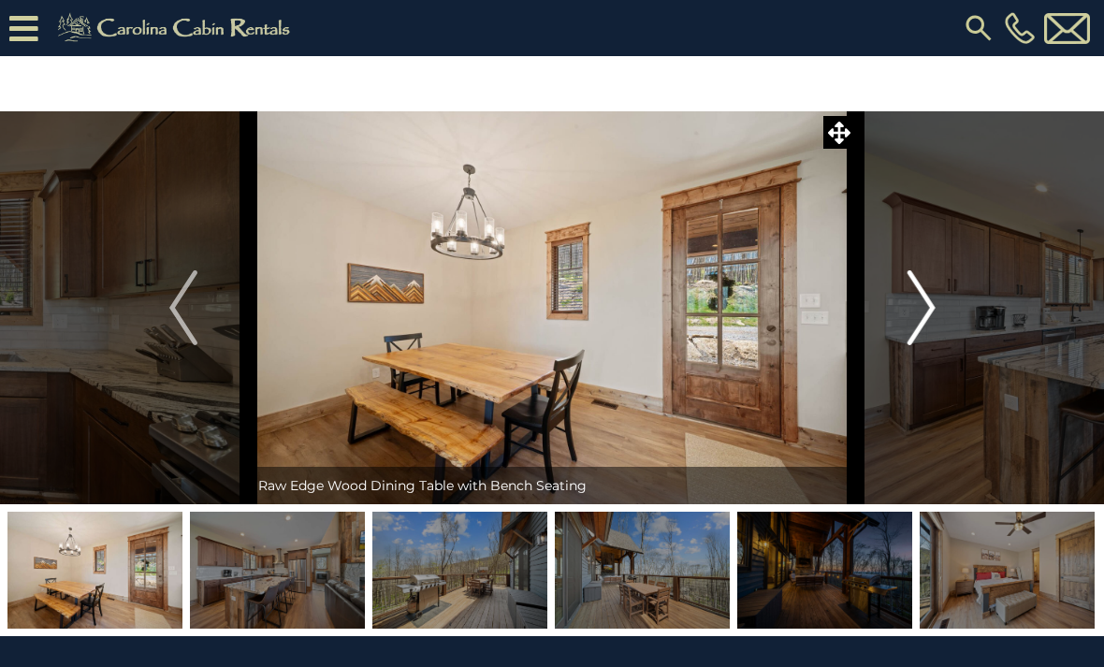
click at [899, 322] on button "Next" at bounding box center [921, 307] width 131 height 393
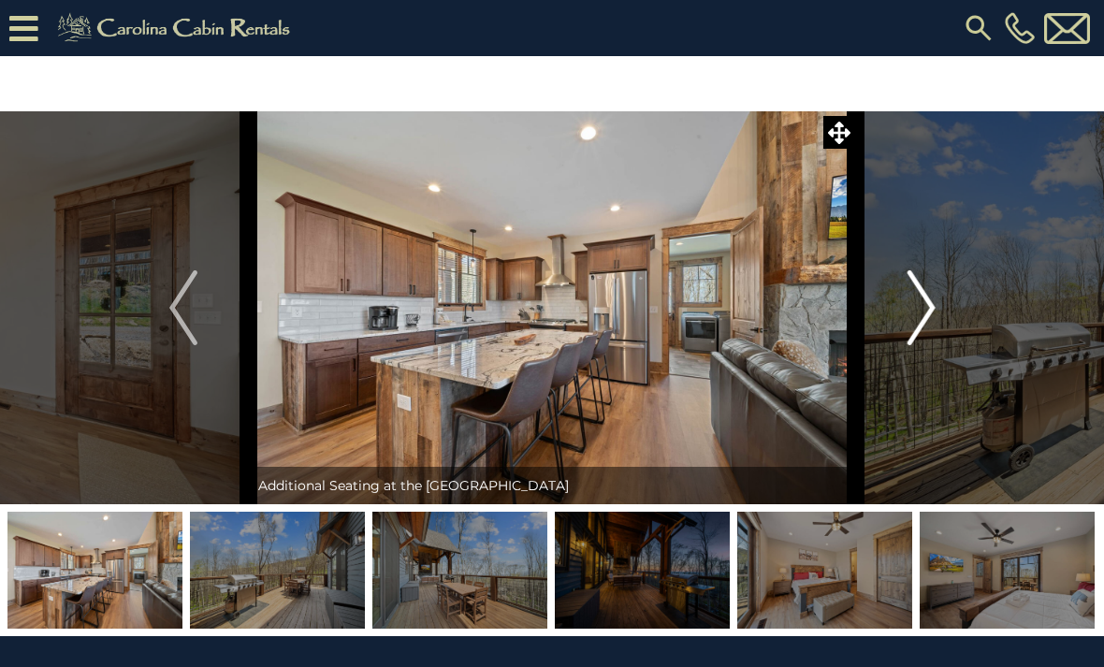
click at [902, 315] on button "Next" at bounding box center [921, 307] width 131 height 393
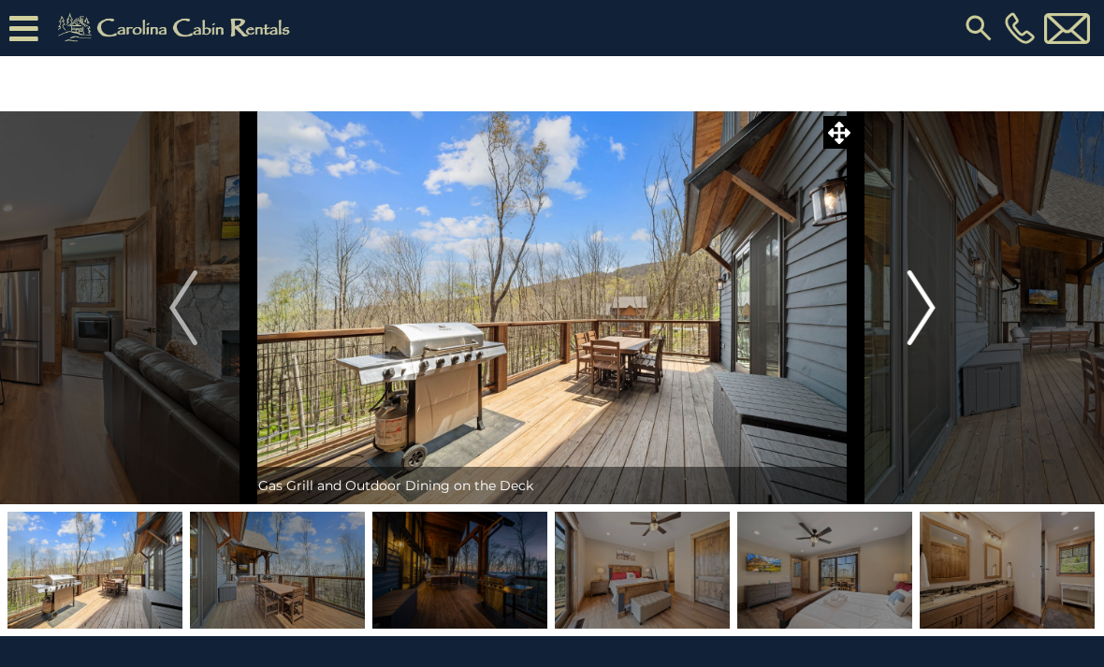
click at [902, 310] on button "Next" at bounding box center [921, 307] width 131 height 393
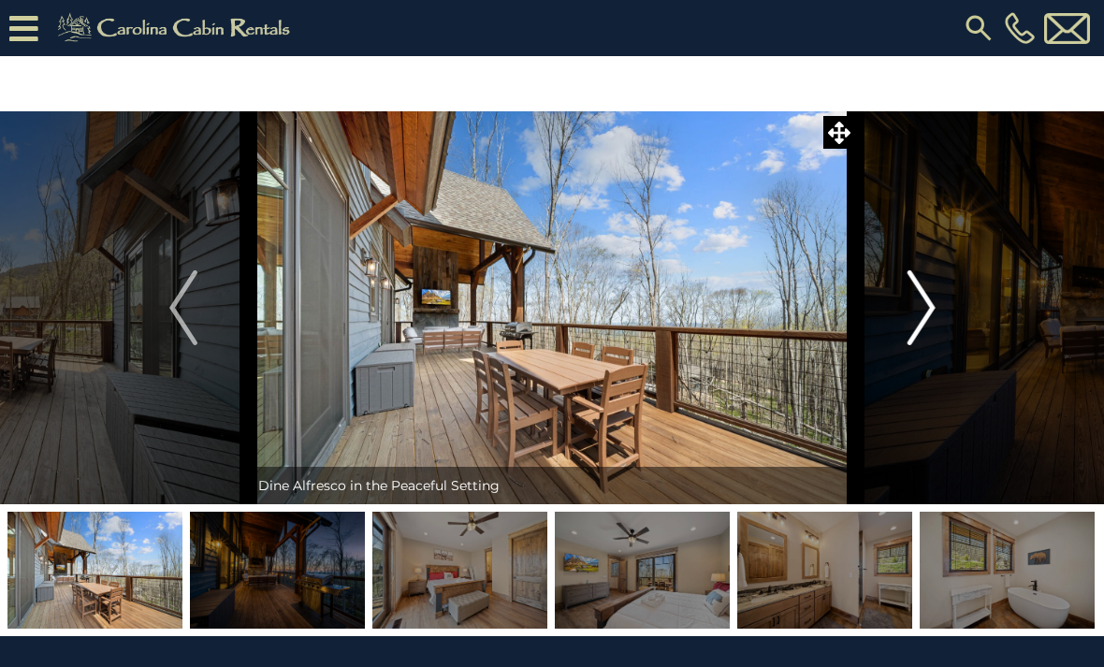
click at [902, 313] on button "Next" at bounding box center [921, 307] width 131 height 393
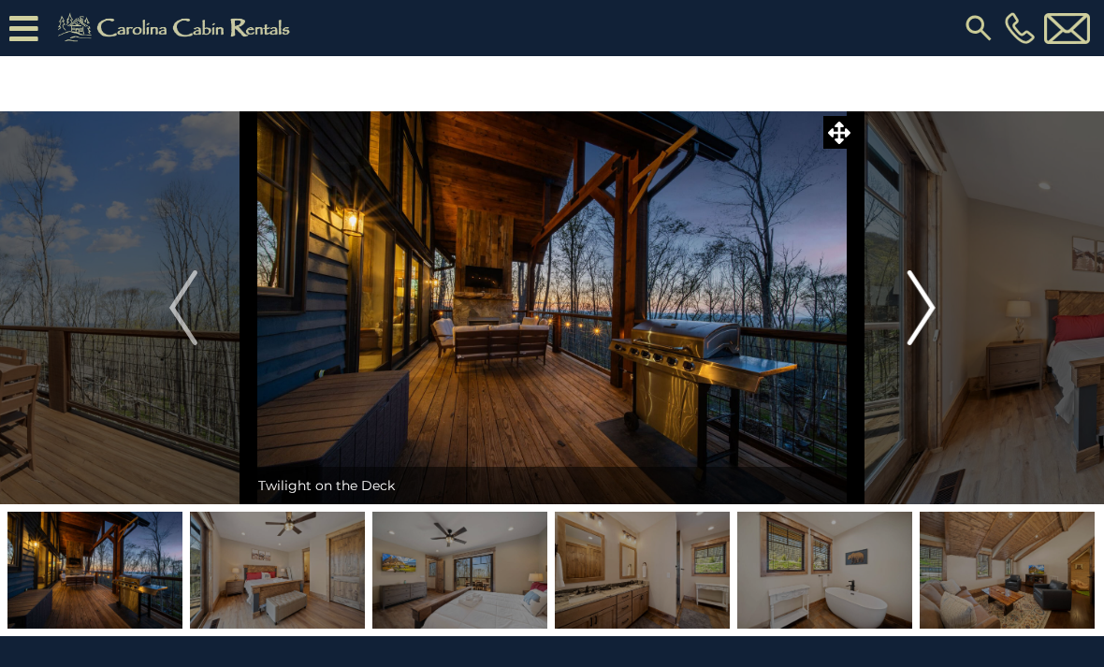
click at [902, 313] on button "Next" at bounding box center [921, 307] width 131 height 393
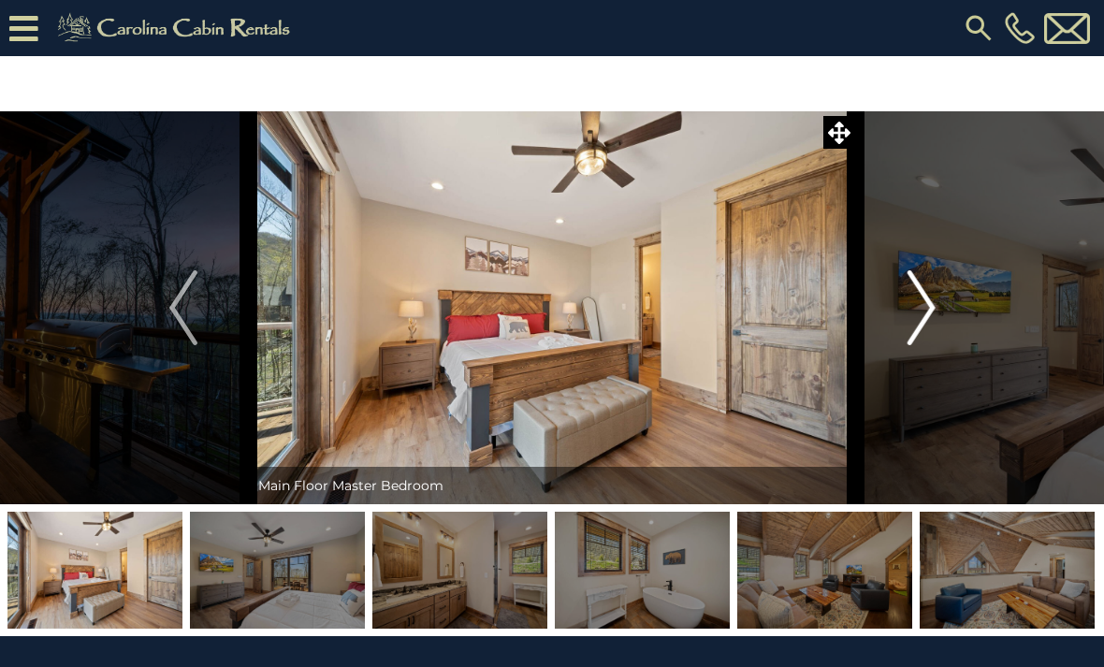
click at [903, 310] on button "Next" at bounding box center [921, 307] width 131 height 393
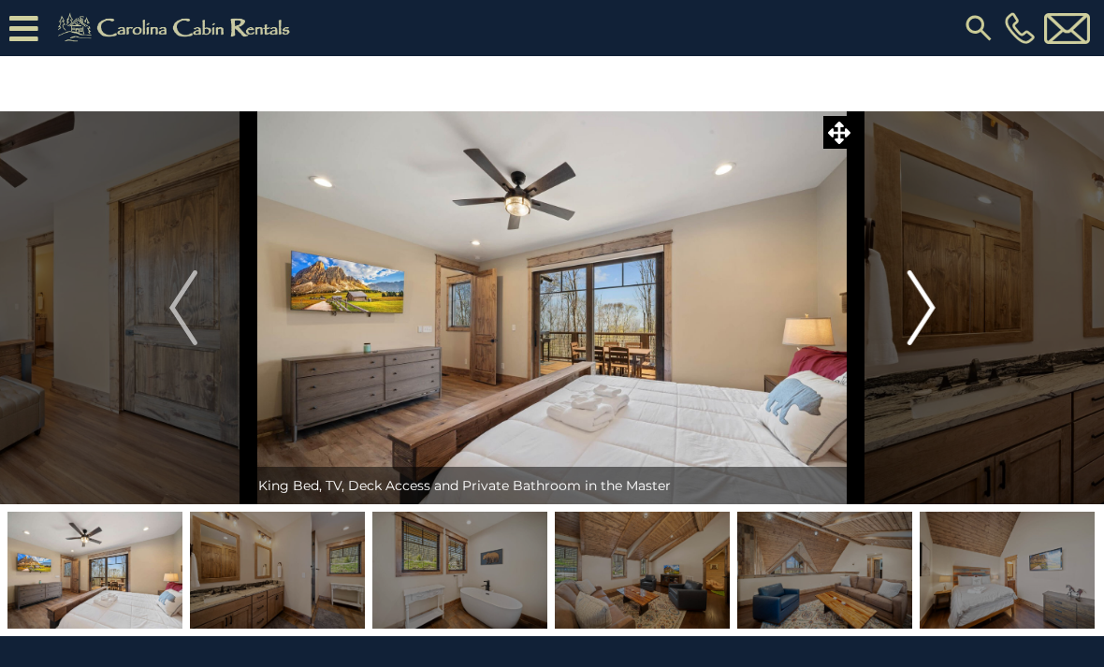
click at [901, 318] on button "Next" at bounding box center [921, 307] width 131 height 393
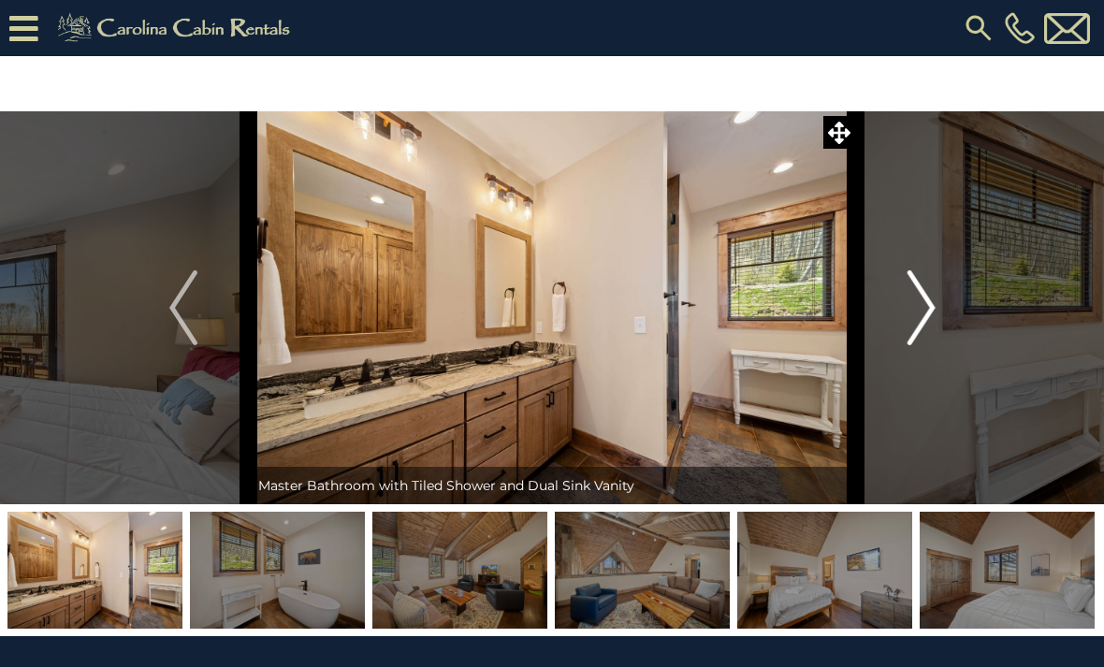
click at [906, 314] on button "Next" at bounding box center [921, 307] width 131 height 393
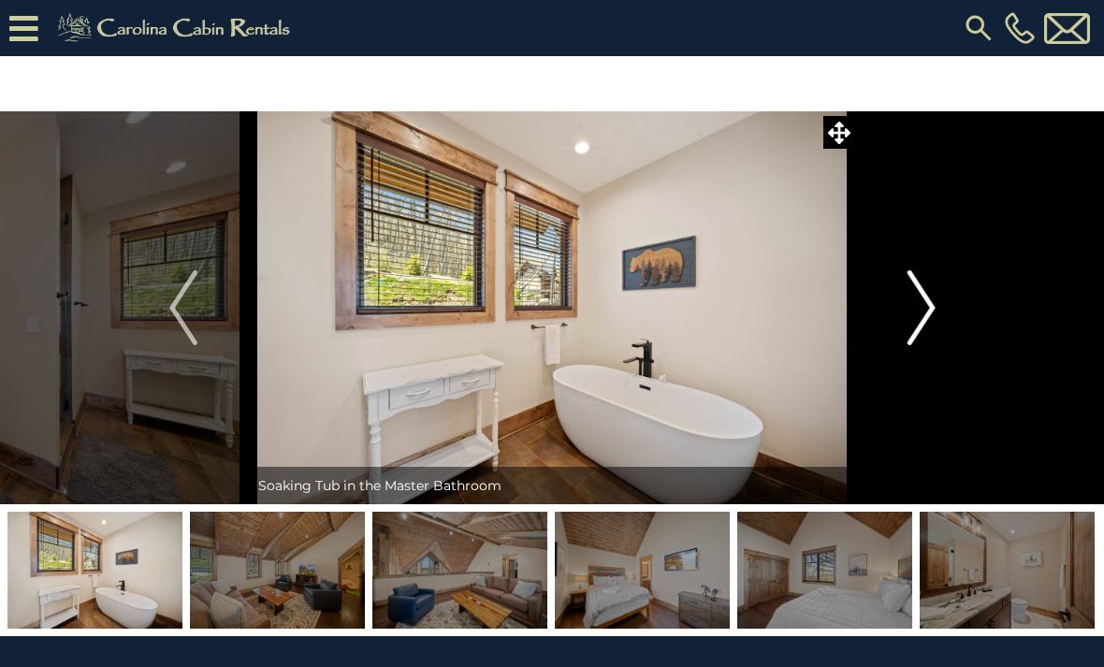
click at [898, 319] on button "Next" at bounding box center [921, 307] width 131 height 393
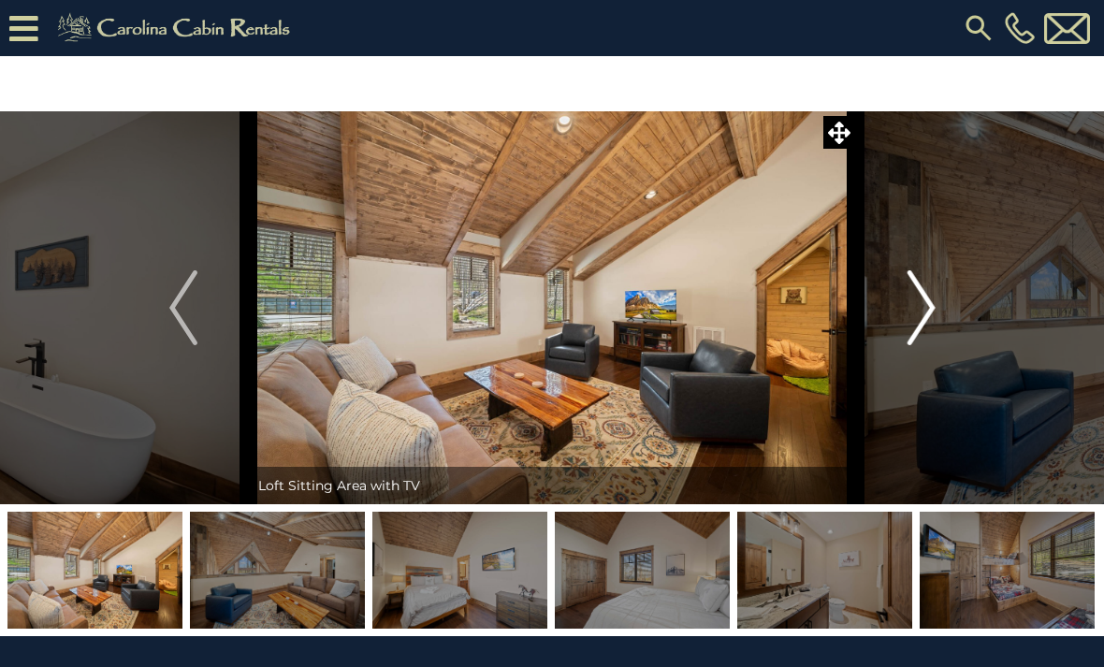
click at [896, 317] on button "Next" at bounding box center [921, 307] width 131 height 393
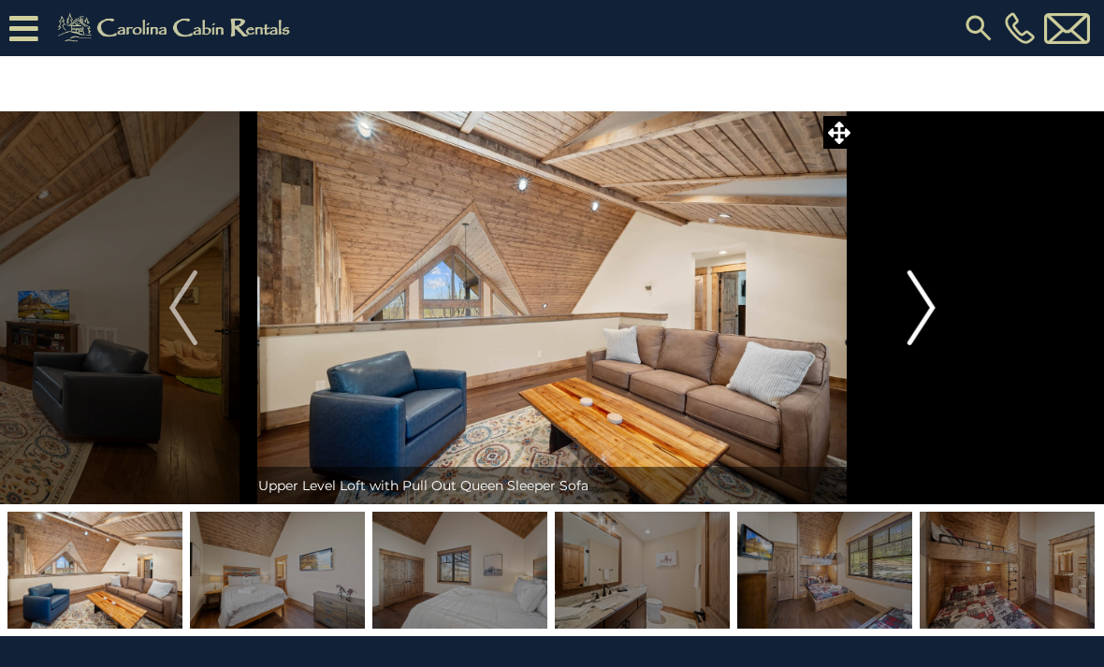
click at [896, 319] on button "Next" at bounding box center [921, 307] width 131 height 393
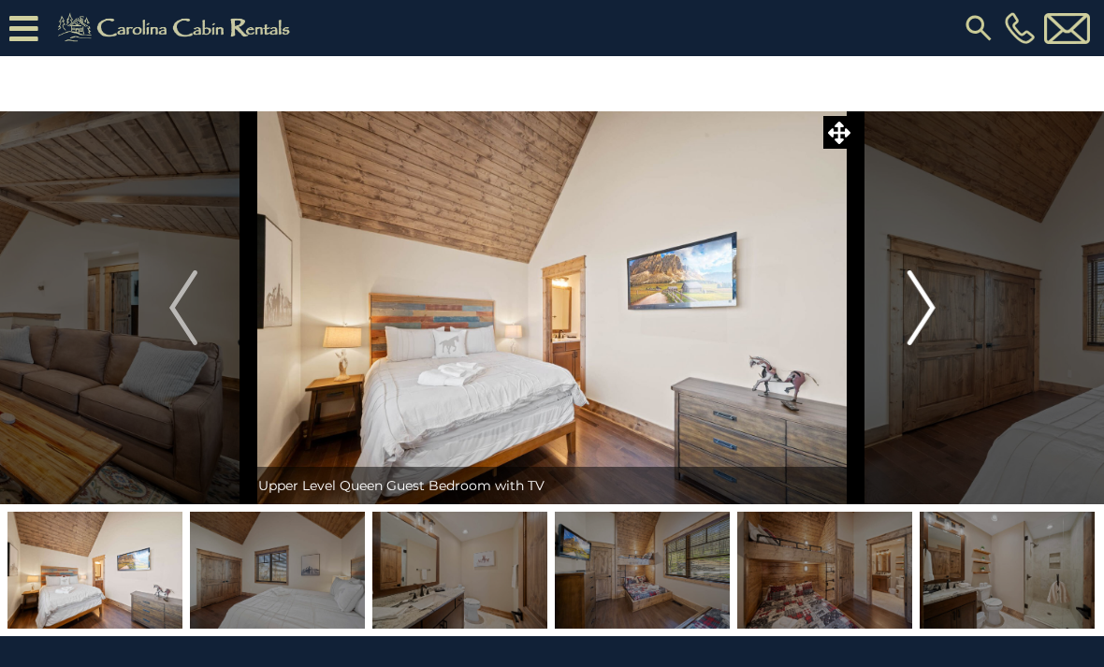
click at [900, 320] on button "Next" at bounding box center [921, 307] width 131 height 393
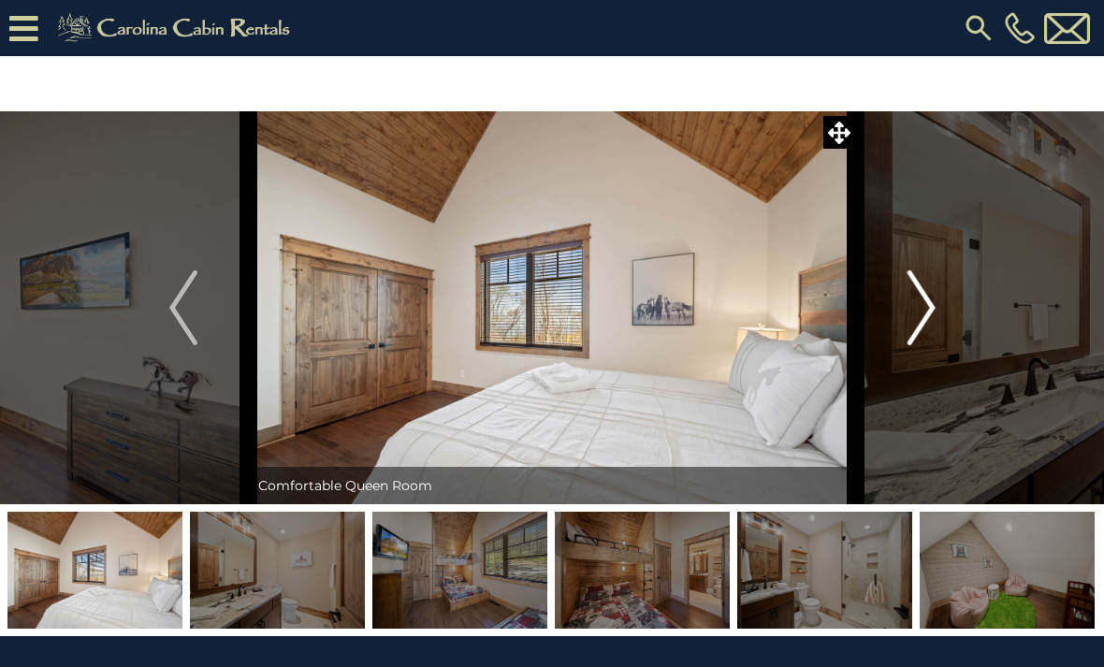
click at [900, 322] on button "Next" at bounding box center [921, 307] width 131 height 393
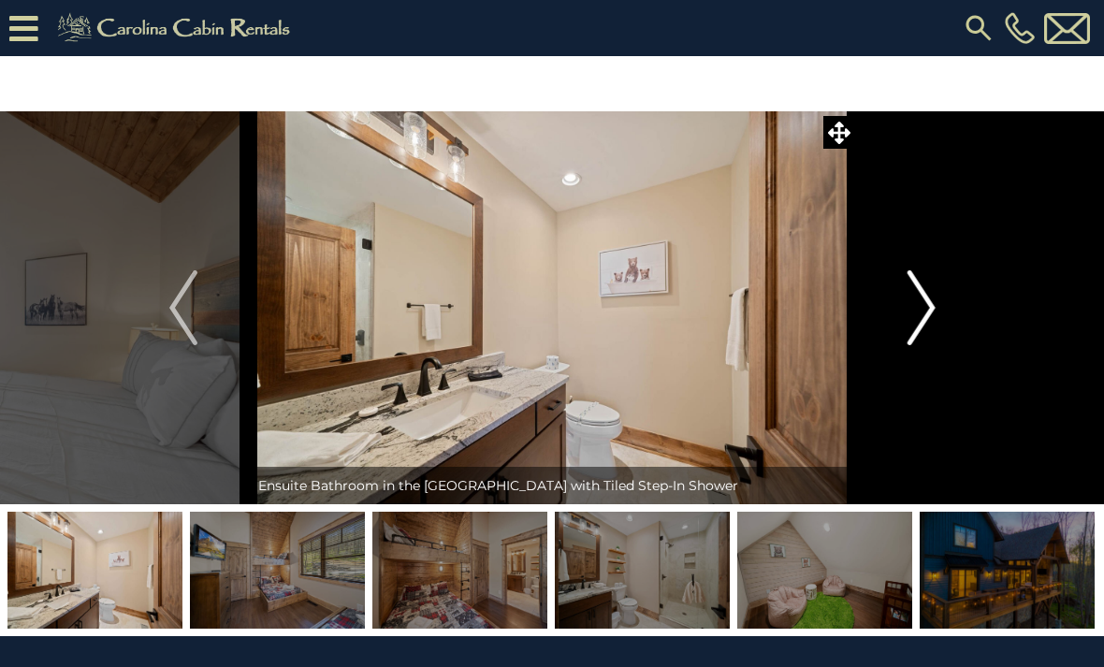
click at [900, 323] on button "Next" at bounding box center [921, 307] width 131 height 393
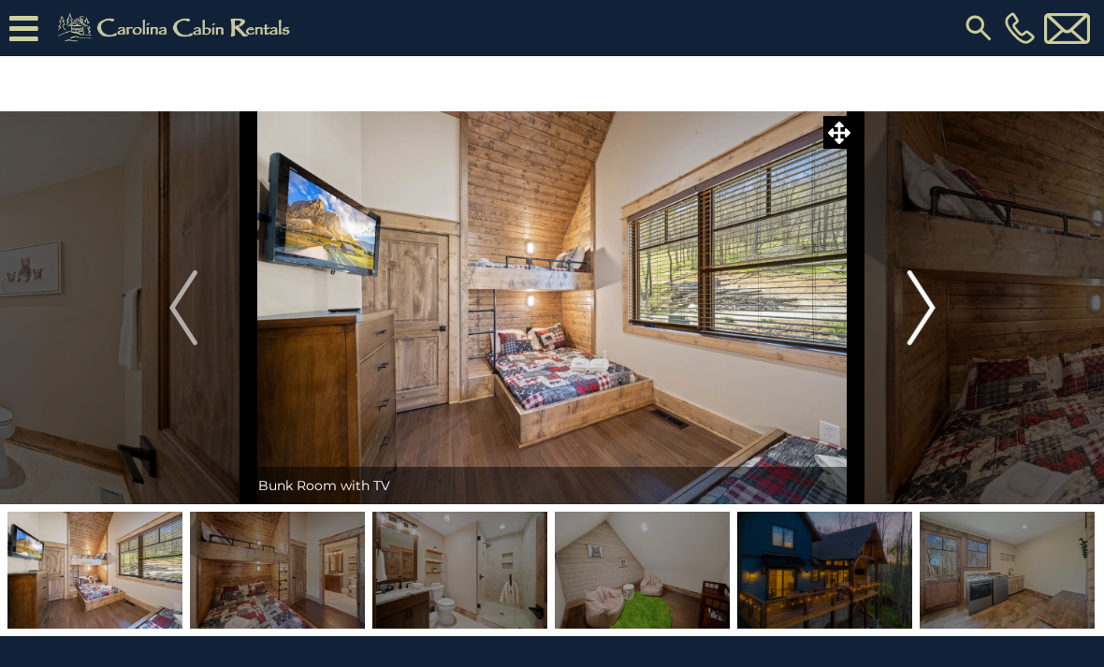
click at [909, 322] on img "Next" at bounding box center [920, 307] width 28 height 75
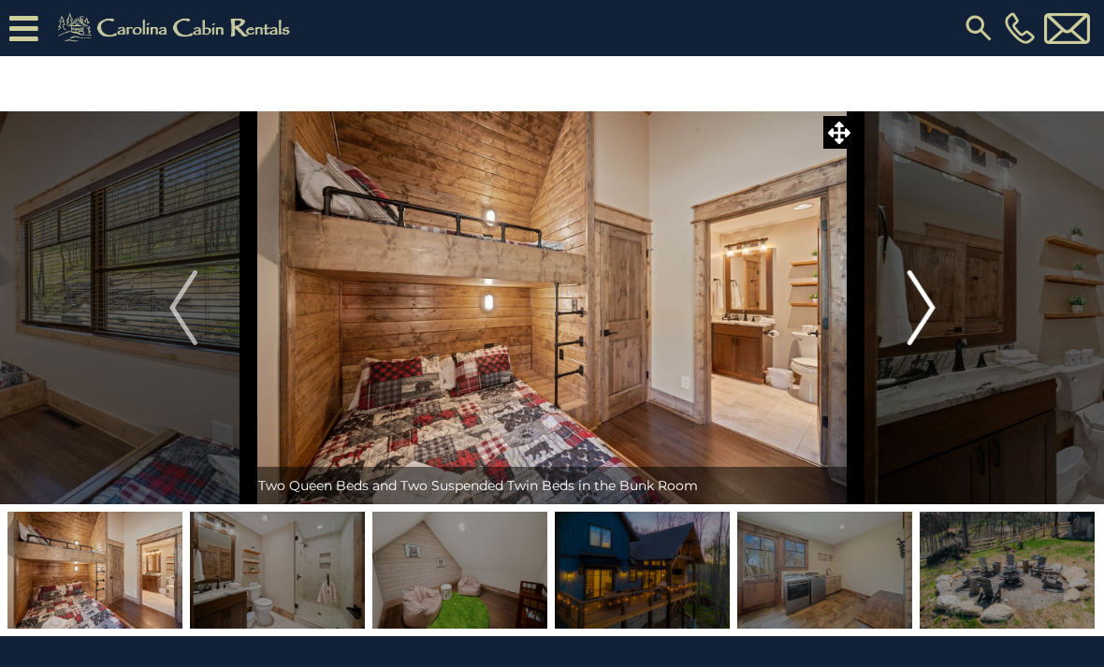
click at [903, 325] on button "Next" at bounding box center [921, 307] width 131 height 393
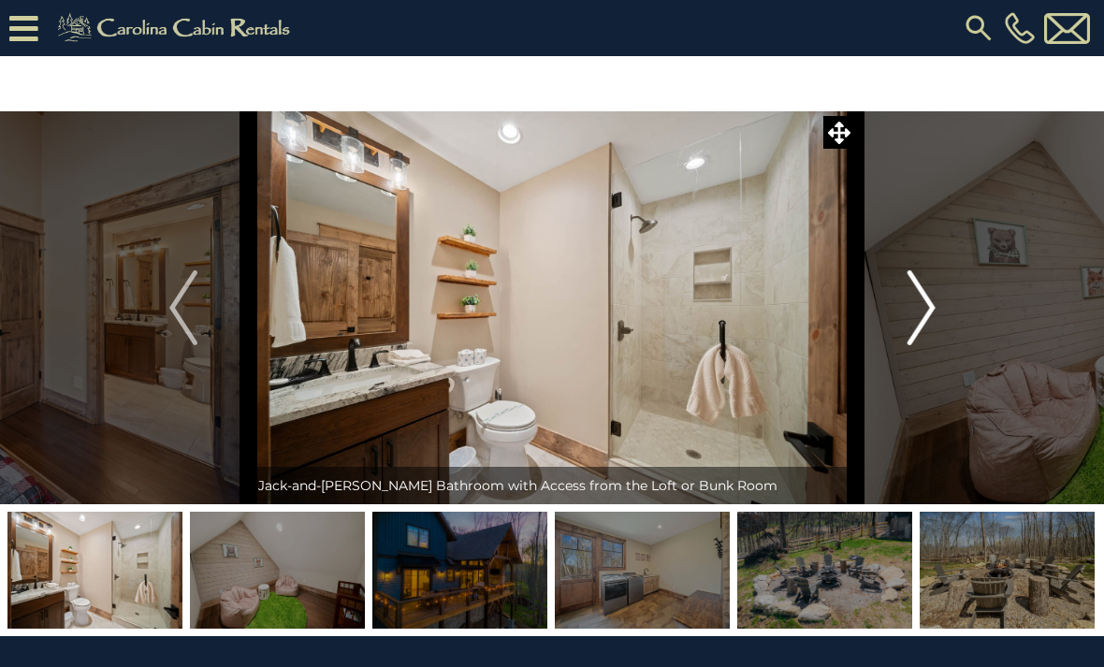
click at [905, 325] on button "Next" at bounding box center [921, 307] width 131 height 393
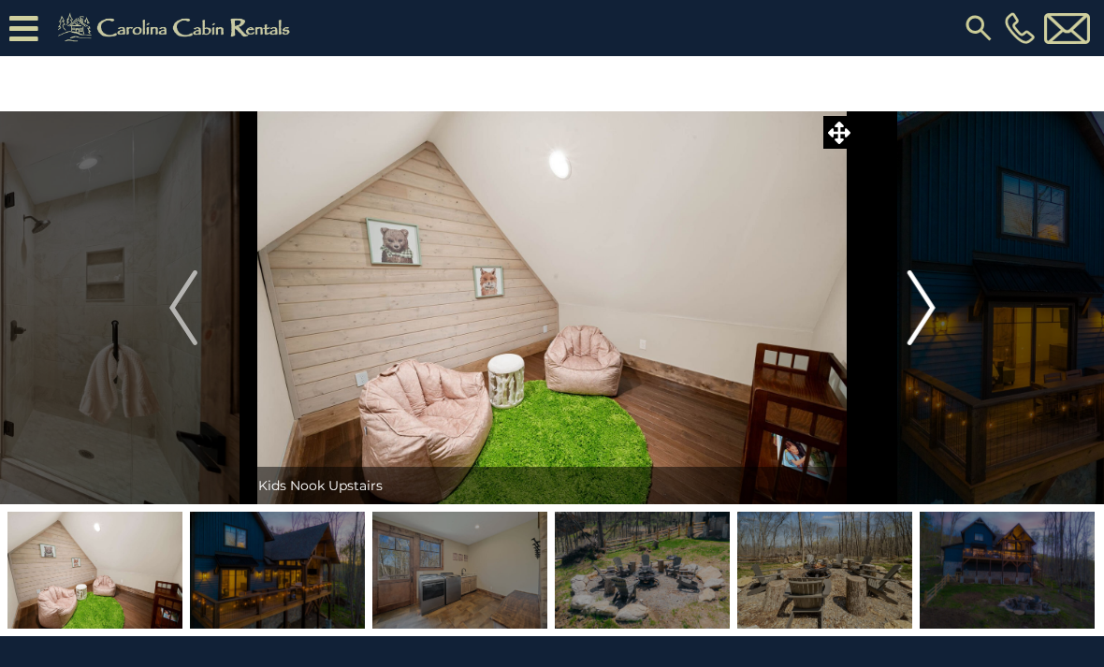
click at [910, 320] on img "Next" at bounding box center [920, 307] width 28 height 75
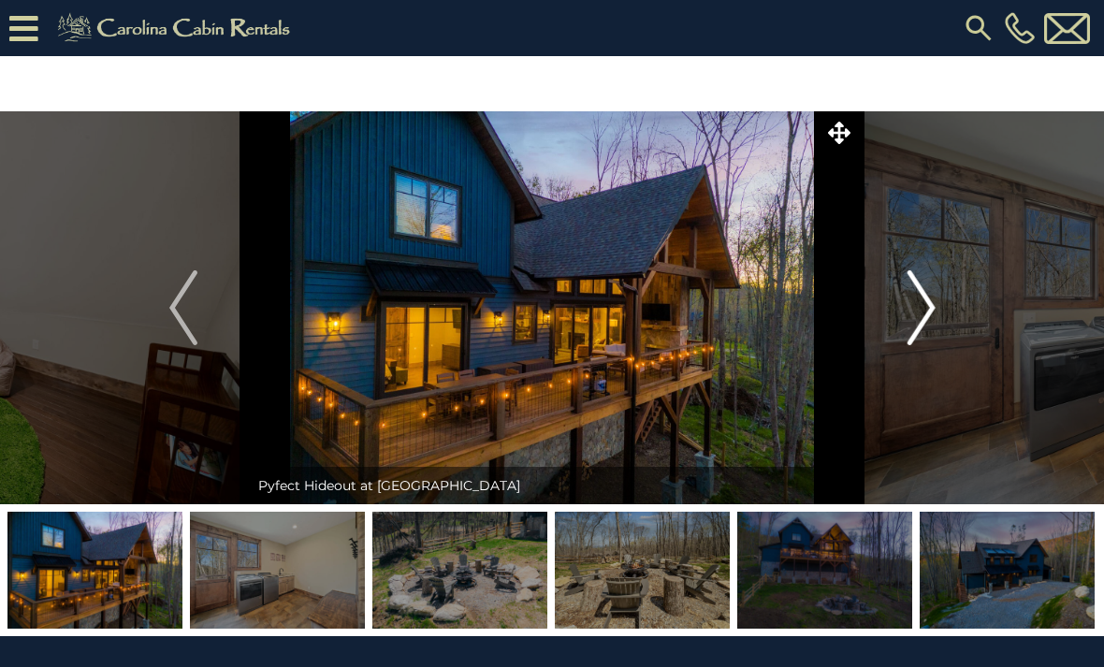
click at [905, 320] on button "Next" at bounding box center [921, 307] width 131 height 393
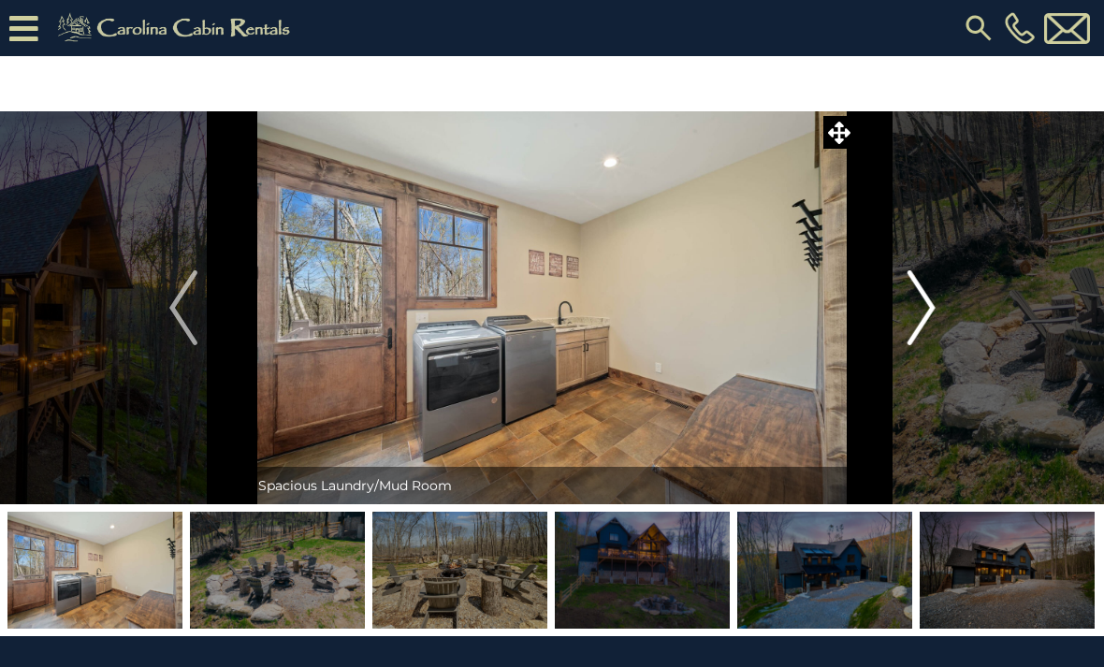
click at [908, 318] on img "Next" at bounding box center [920, 307] width 28 height 75
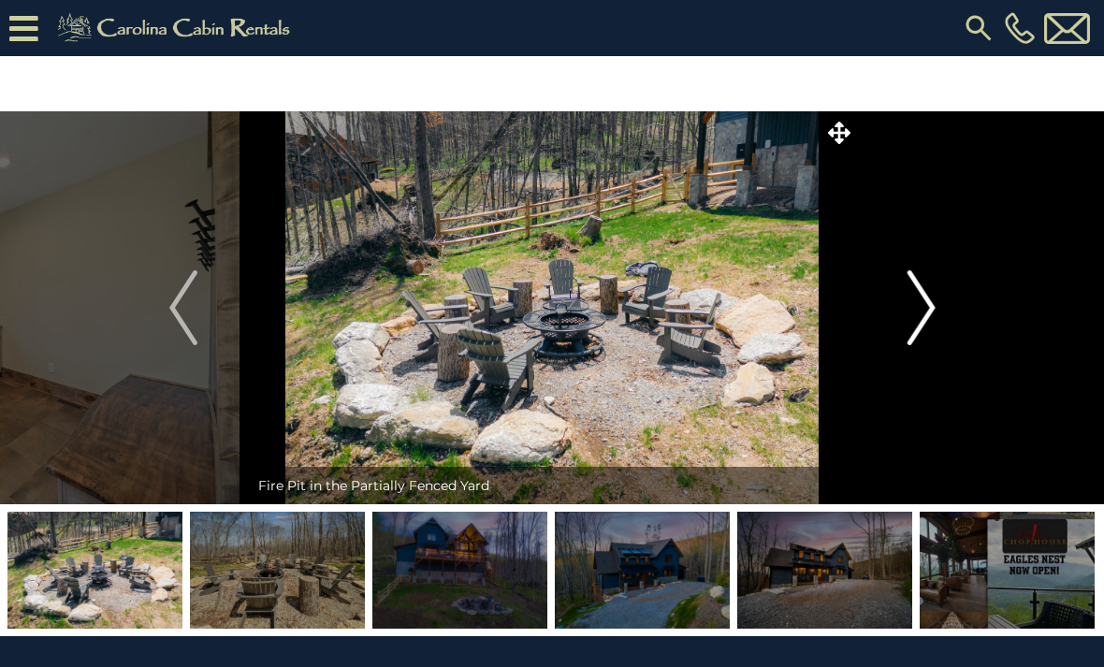
click at [916, 315] on img "Next" at bounding box center [920, 307] width 28 height 75
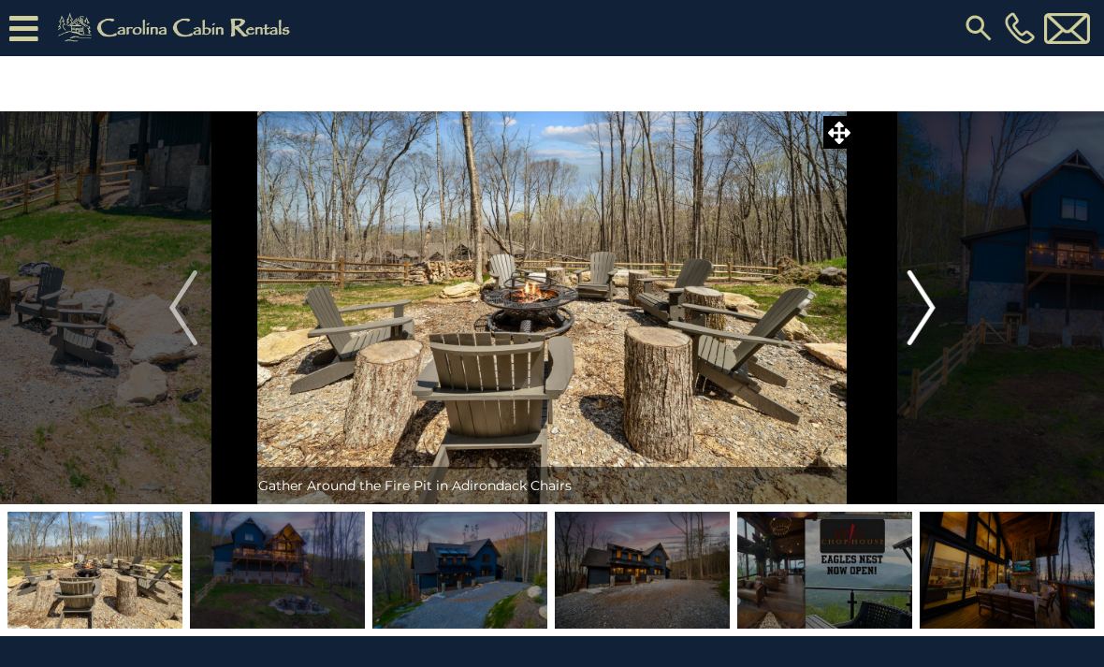
click at [909, 320] on img "Next" at bounding box center [920, 307] width 28 height 75
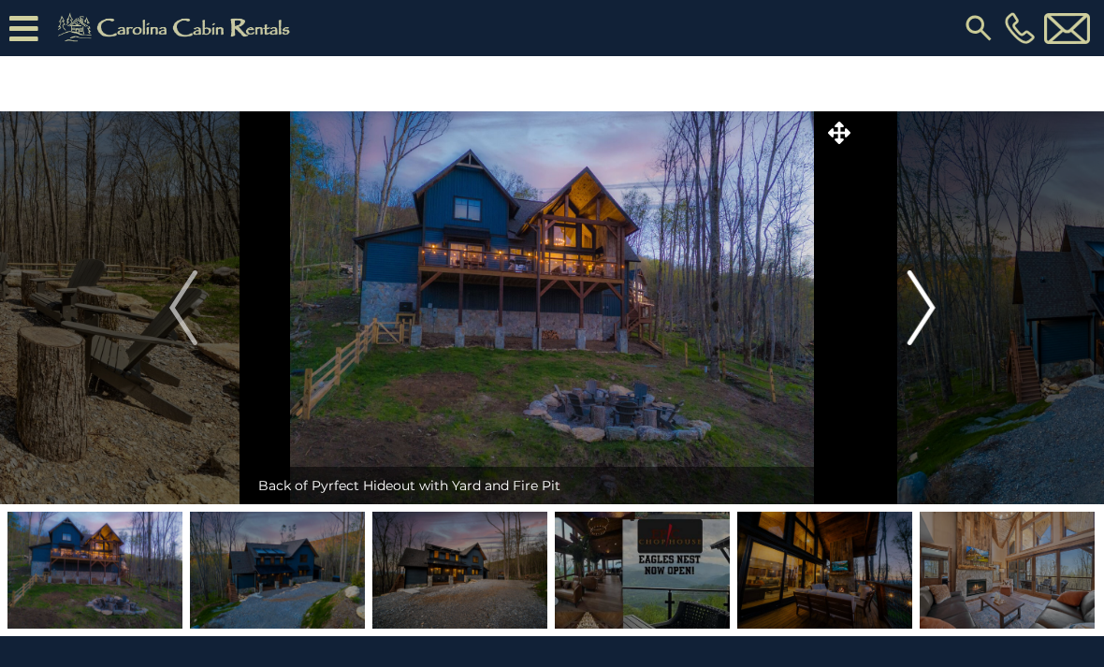
click at [908, 319] on img "Next" at bounding box center [920, 307] width 28 height 75
